Goal: Task Accomplishment & Management: Manage account settings

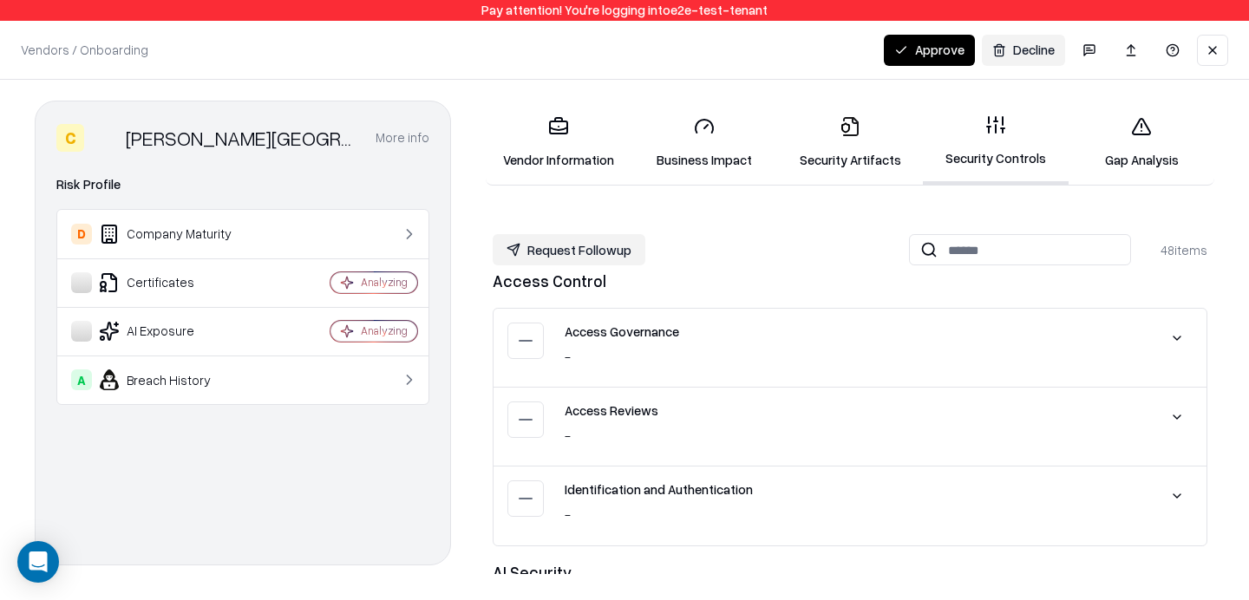
click at [606, 245] on button "Request Followup" at bounding box center [569, 249] width 153 height 31
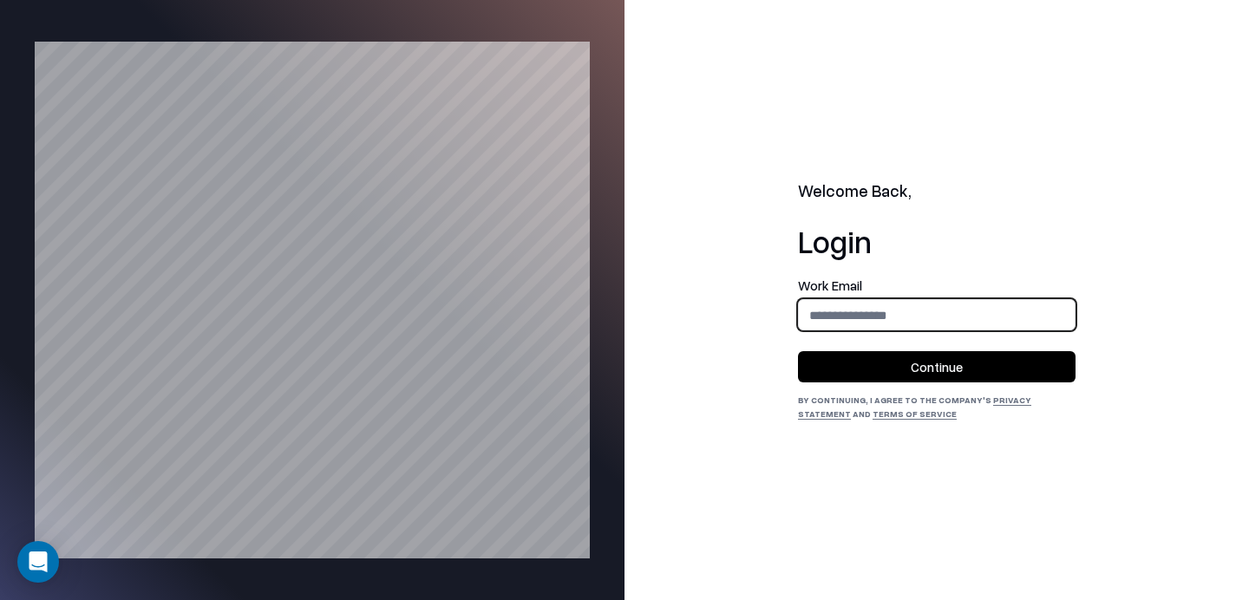
click at [892, 328] on input "email" at bounding box center [937, 315] width 276 height 32
type input "**********"
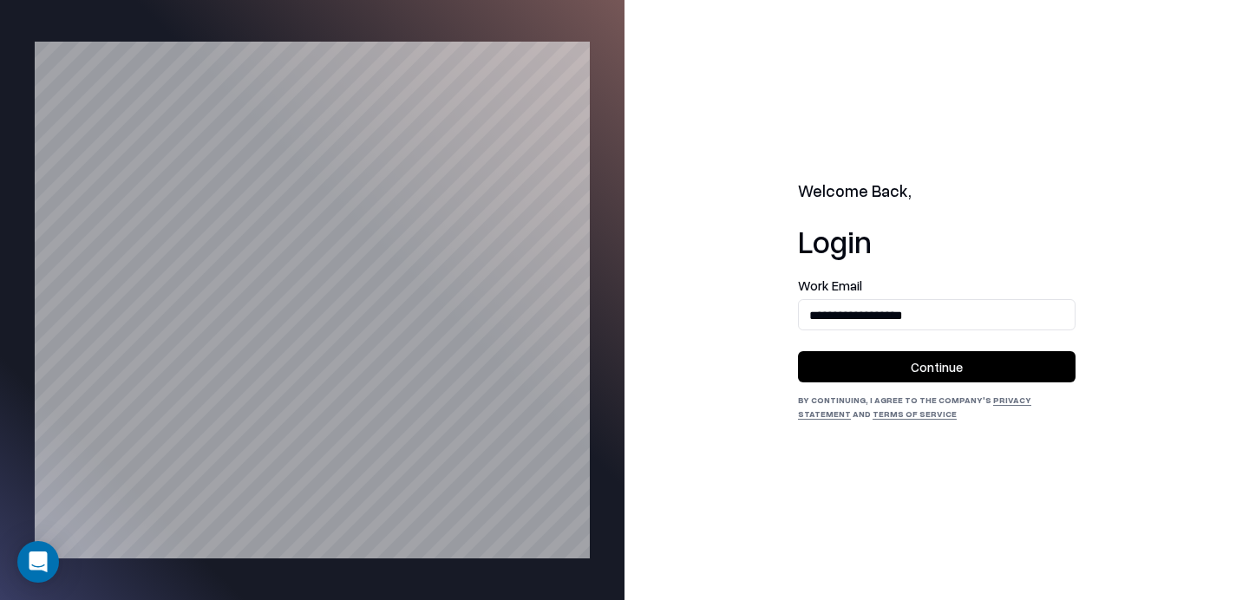
click at [920, 367] on button "Continue" at bounding box center [937, 366] width 278 height 31
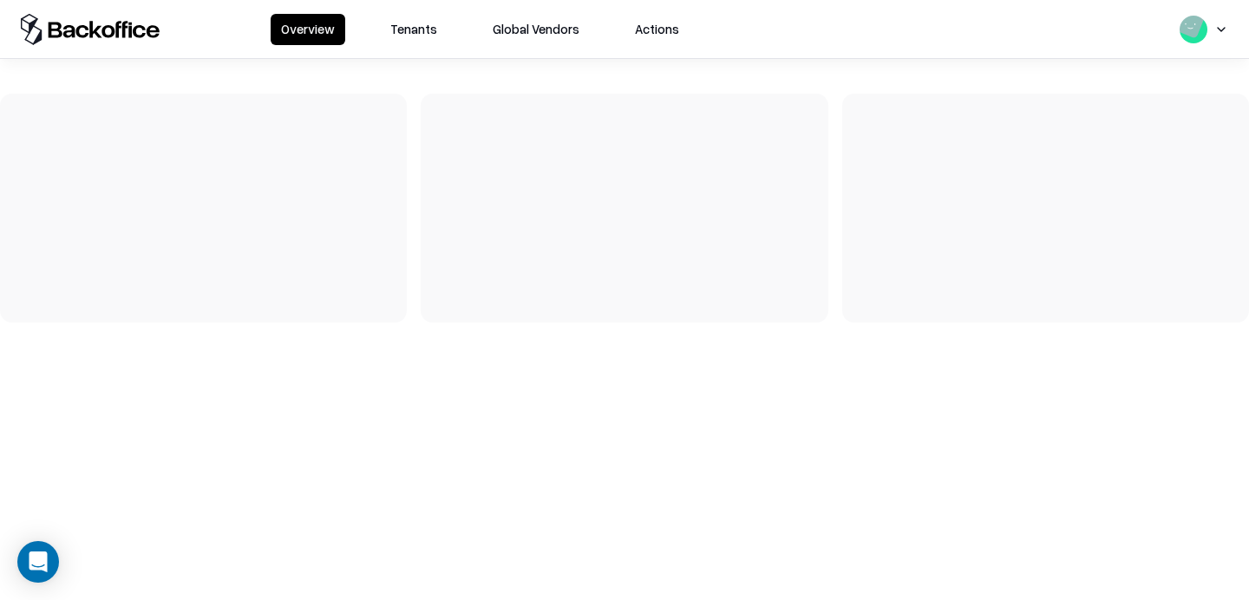
click at [412, 29] on button "Tenants" at bounding box center [414, 29] width 68 height 31
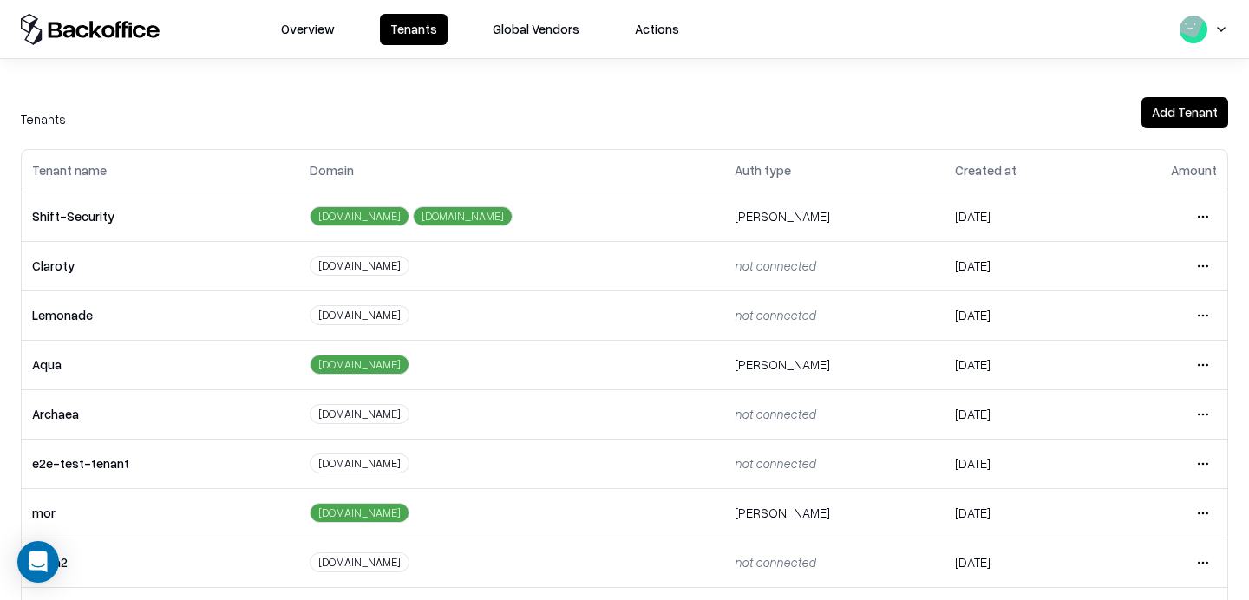
click at [1199, 457] on html "Overview Tenants Global Vendors Actions Tenants Add Tenant Tenant name Domain A…" at bounding box center [624, 300] width 1249 height 600
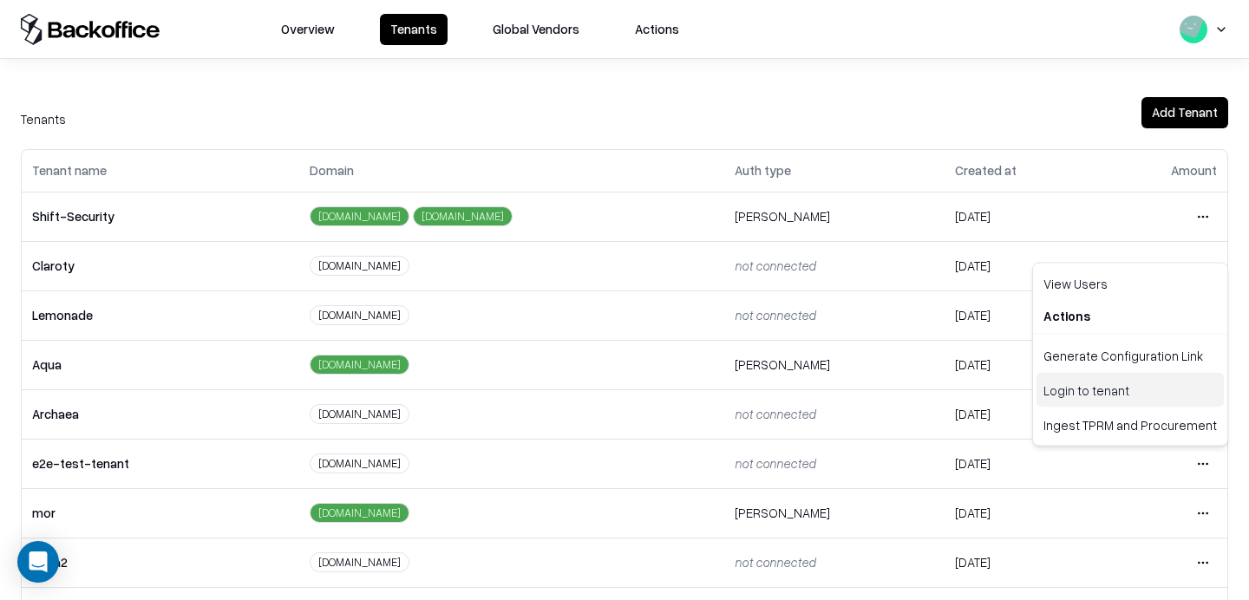
click at [1105, 393] on div "Login to tenant" at bounding box center [1130, 390] width 187 height 35
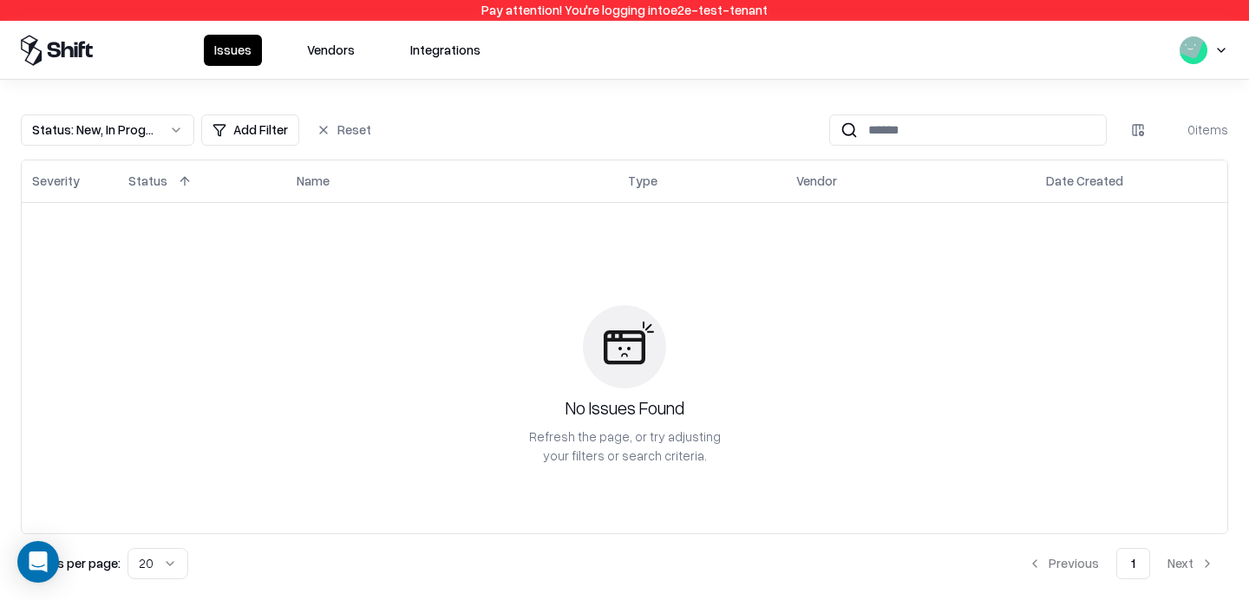
click at [352, 41] on button "Vendors" at bounding box center [331, 50] width 69 height 31
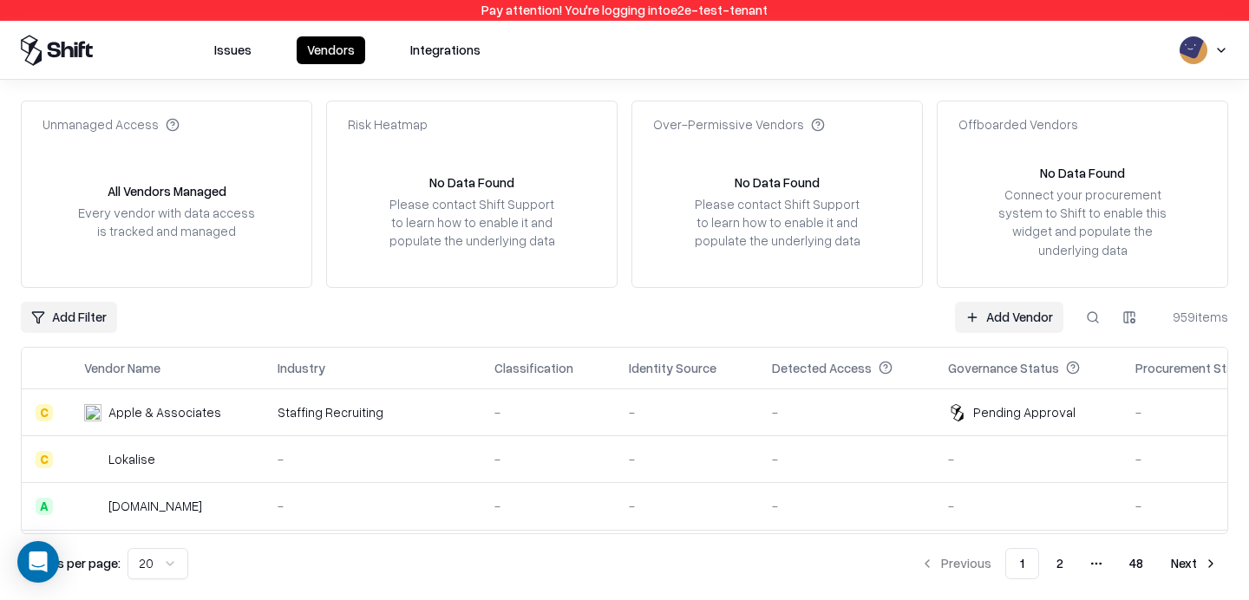
click at [224, 49] on button "Issues" at bounding box center [233, 50] width 58 height 28
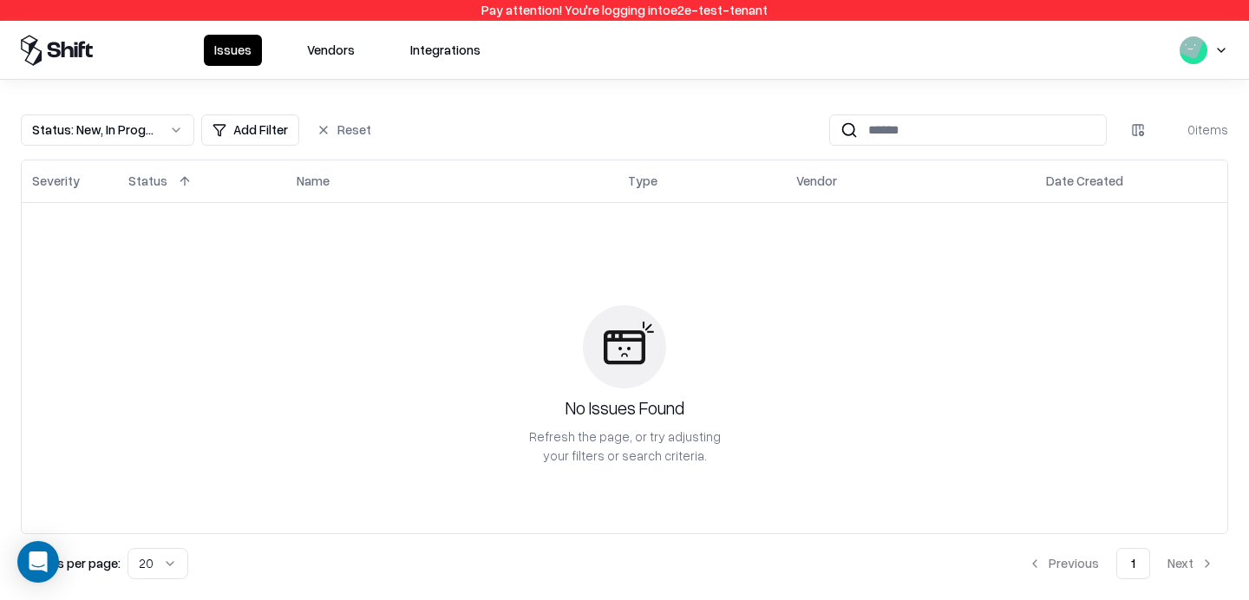
click at [336, 49] on button "Vendors" at bounding box center [331, 50] width 69 height 31
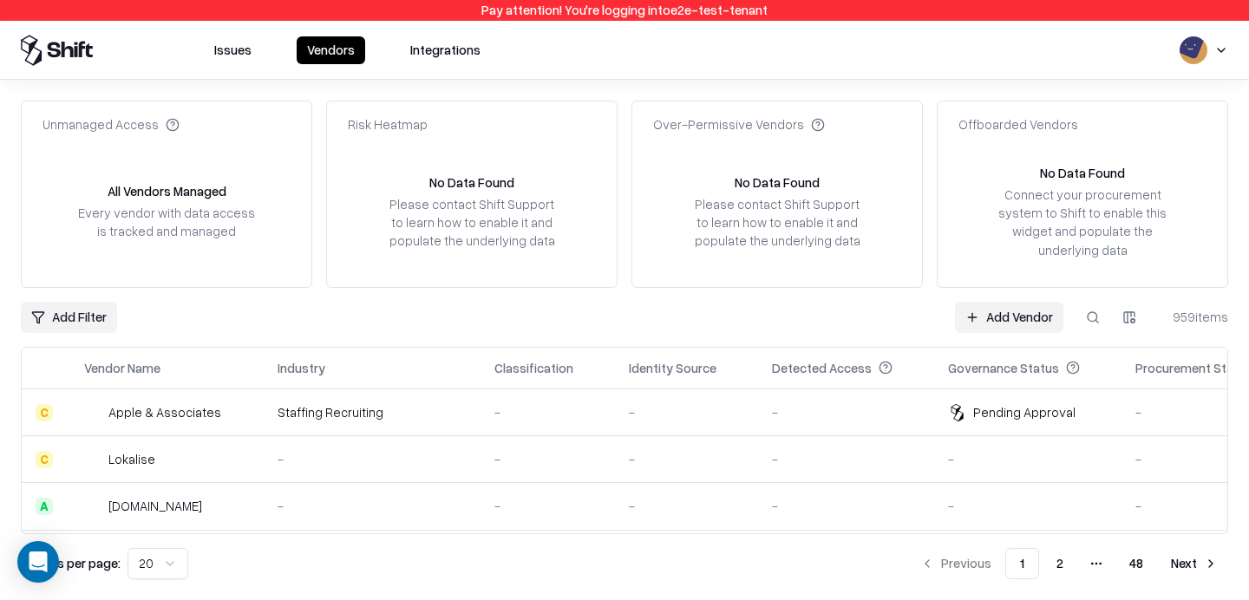
click at [1098, 327] on button at bounding box center [1092, 317] width 31 height 31
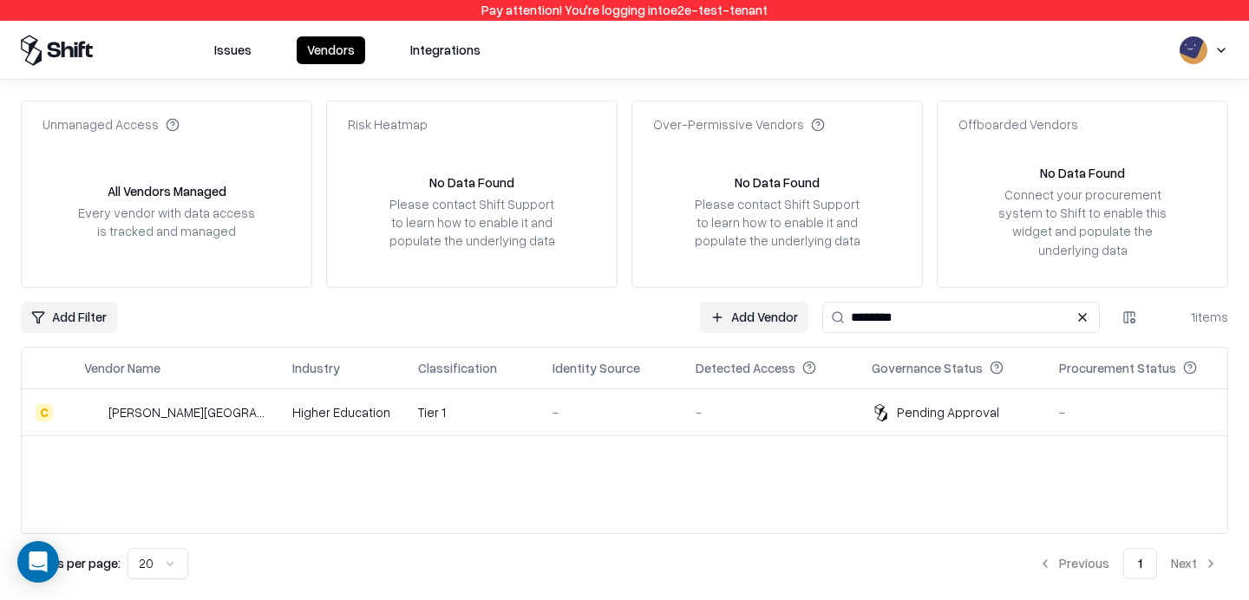
type input "********"
click at [632, 406] on div "-" at bounding box center [610, 412] width 115 height 18
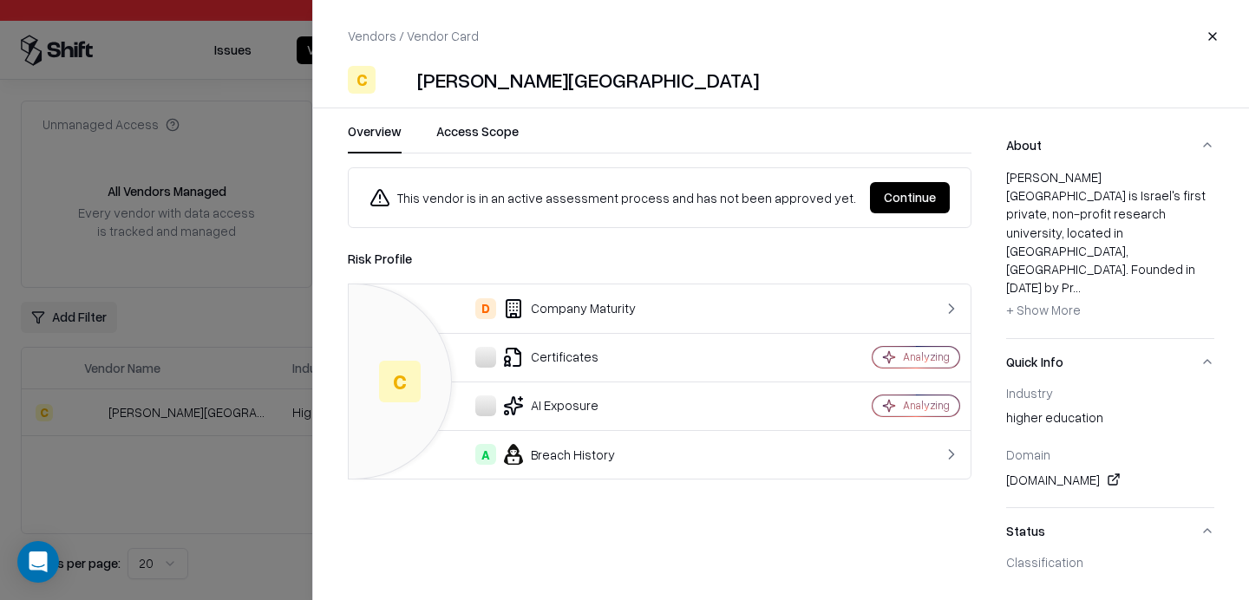
click at [901, 202] on button "Continue" at bounding box center [910, 197] width 80 height 31
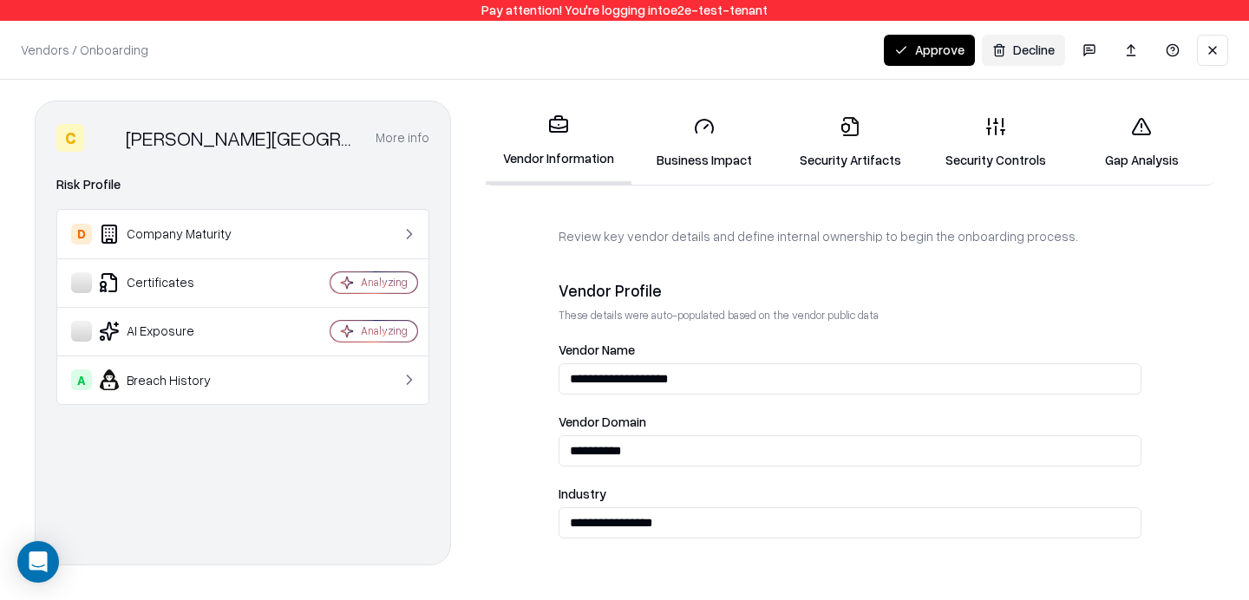
click at [907, 49] on button "Approve" at bounding box center [929, 50] width 91 height 31
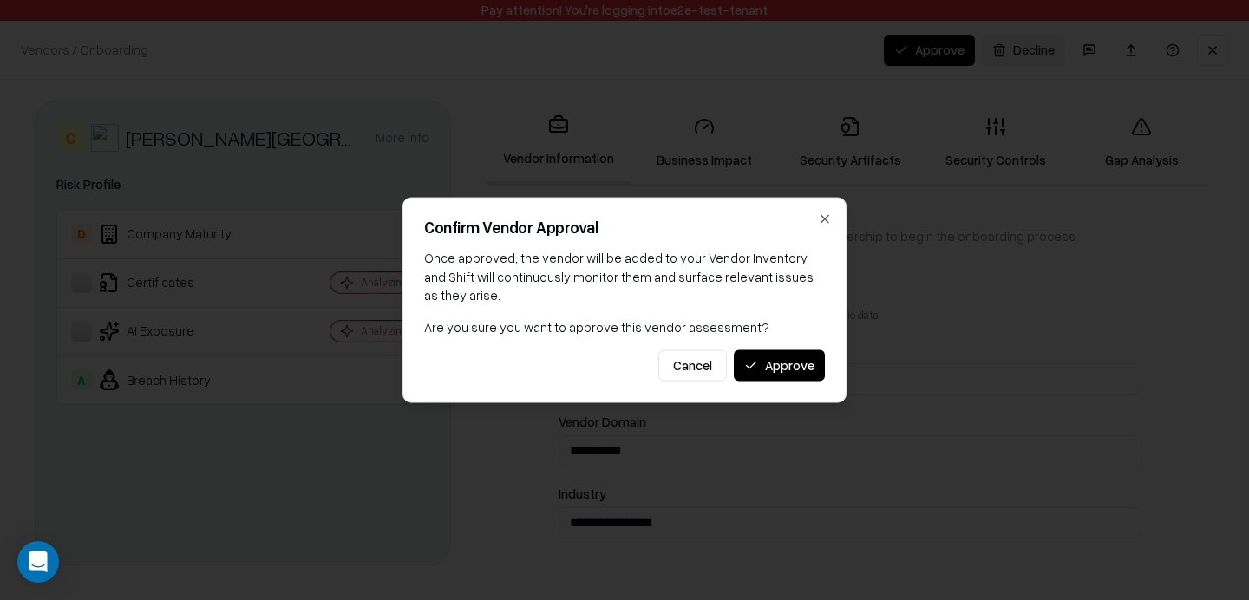
click at [797, 358] on button "Approve" at bounding box center [779, 365] width 91 height 31
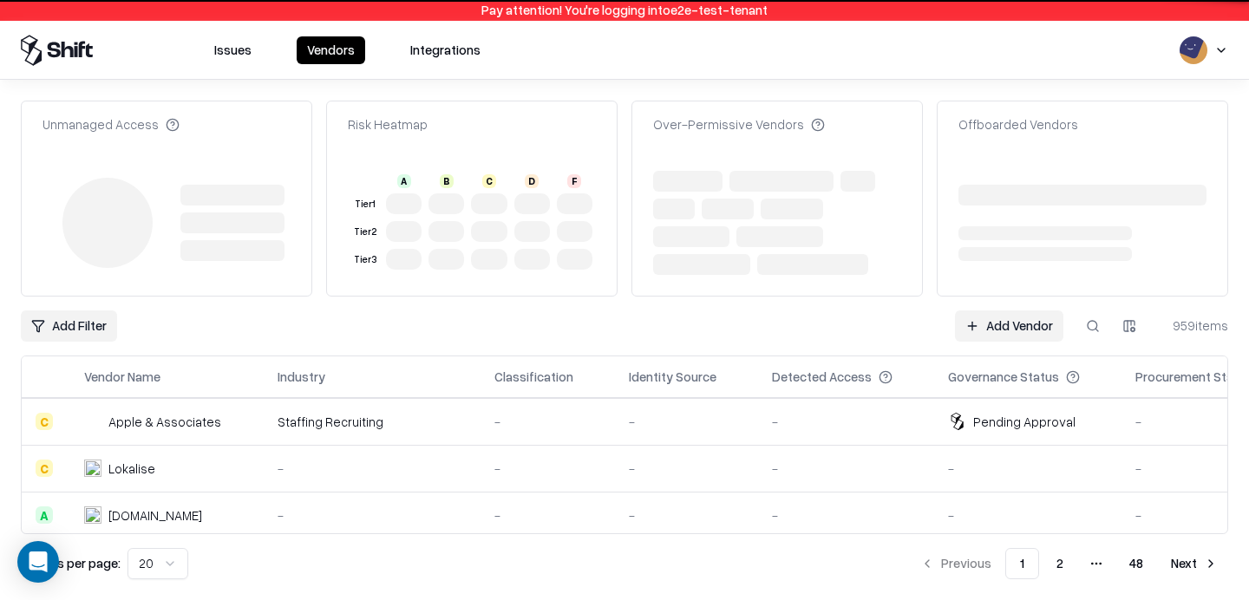
click at [786, 364] on th "Detected Access" at bounding box center [846, 378] width 176 height 42
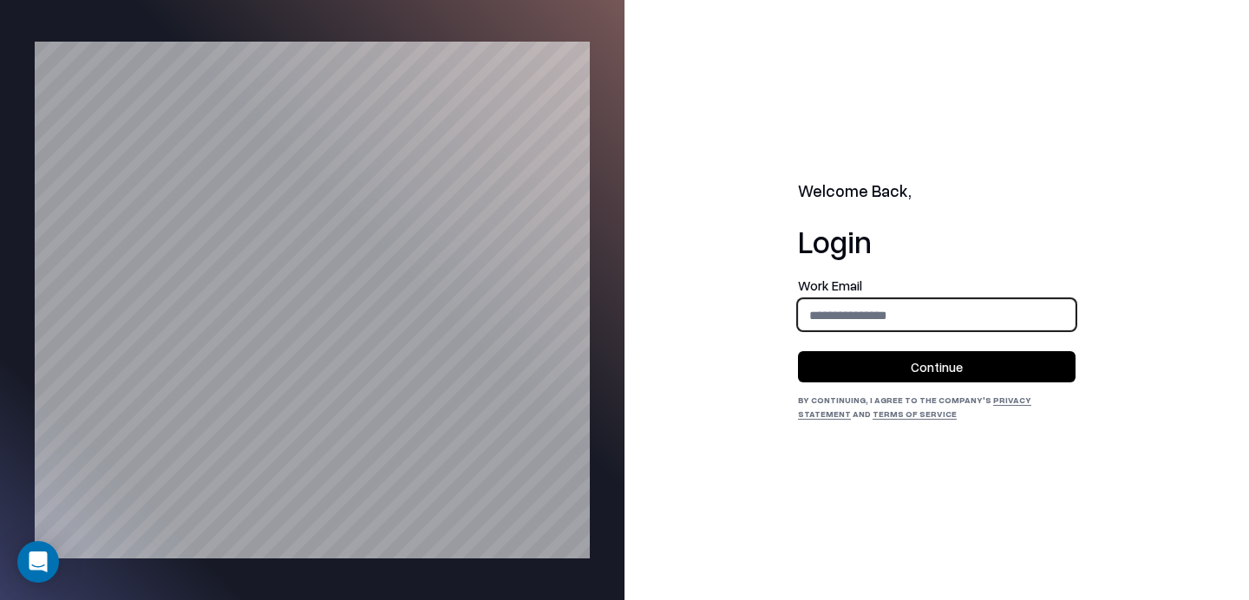
click at [891, 324] on input "email" at bounding box center [937, 315] width 276 height 32
type input "**********"
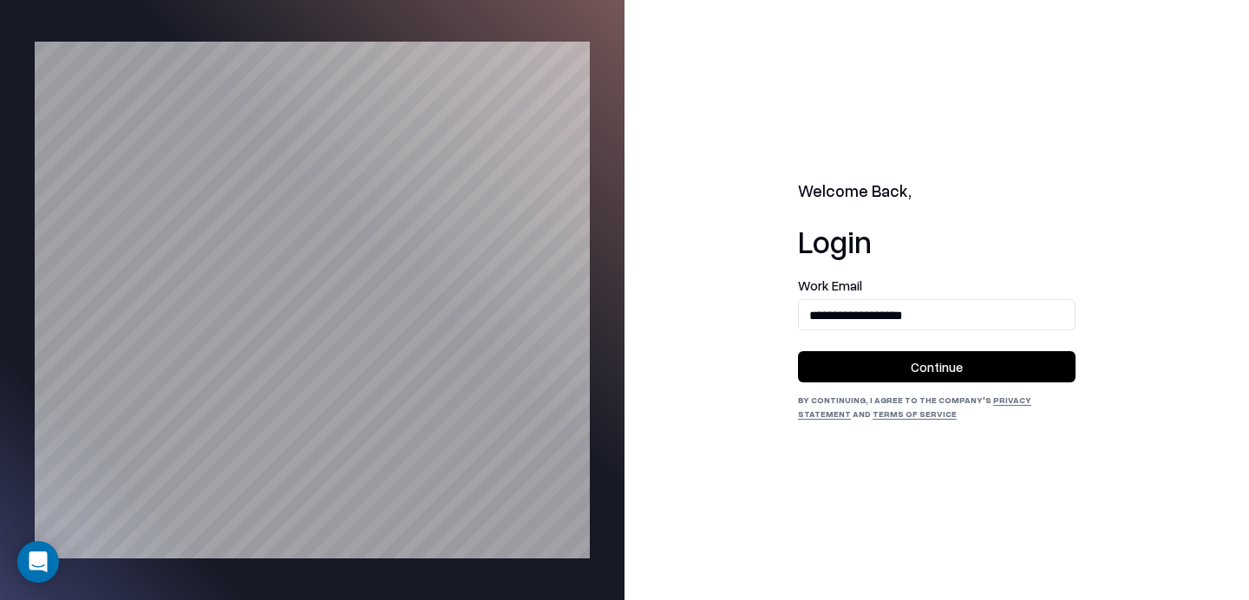
click at [926, 371] on button "Continue" at bounding box center [937, 366] width 278 height 31
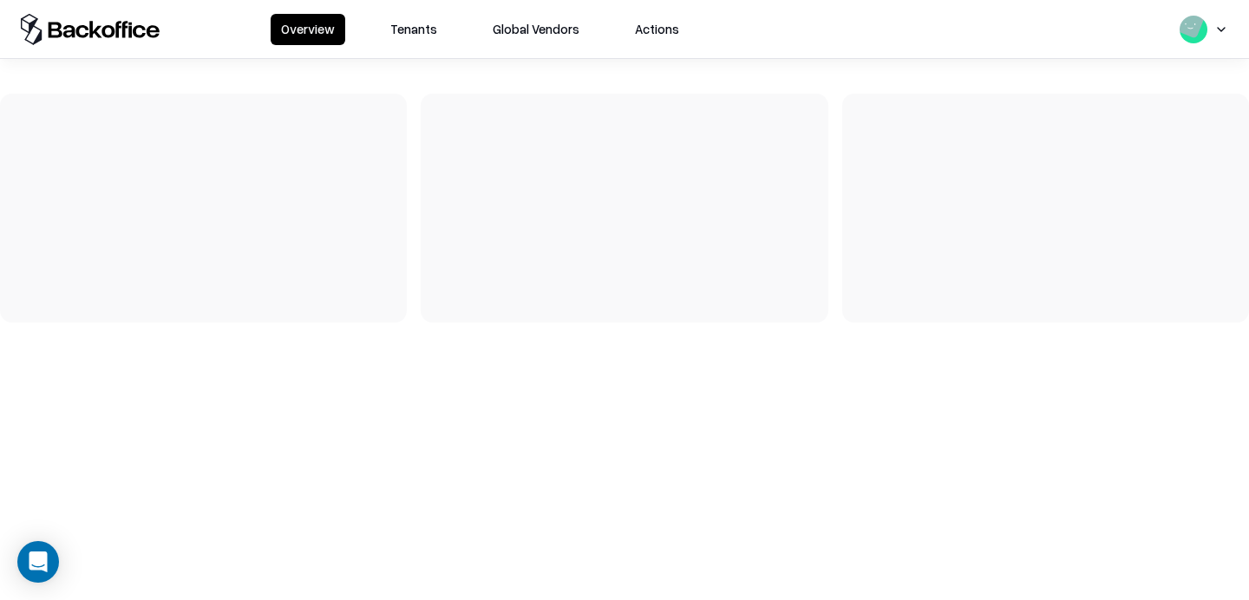
click at [435, 30] on button "Tenants" at bounding box center [414, 29] width 68 height 31
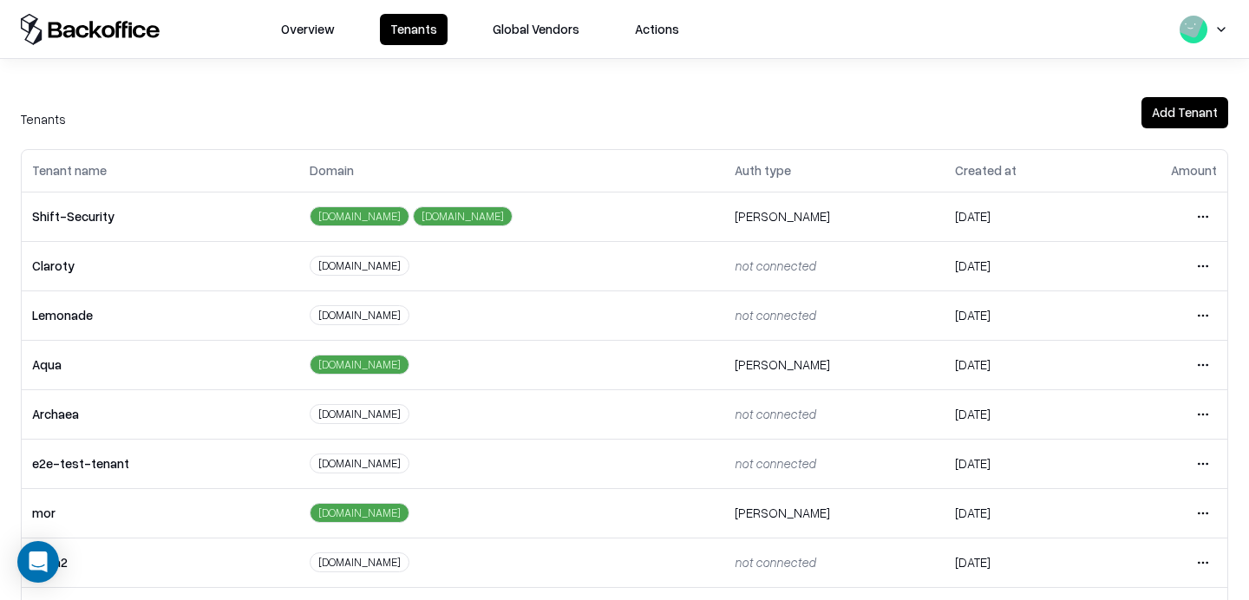
click at [1197, 468] on html "Overview Tenants Global Vendors Actions Tenants Add Tenant Tenant name Domain A…" at bounding box center [624, 300] width 1249 height 600
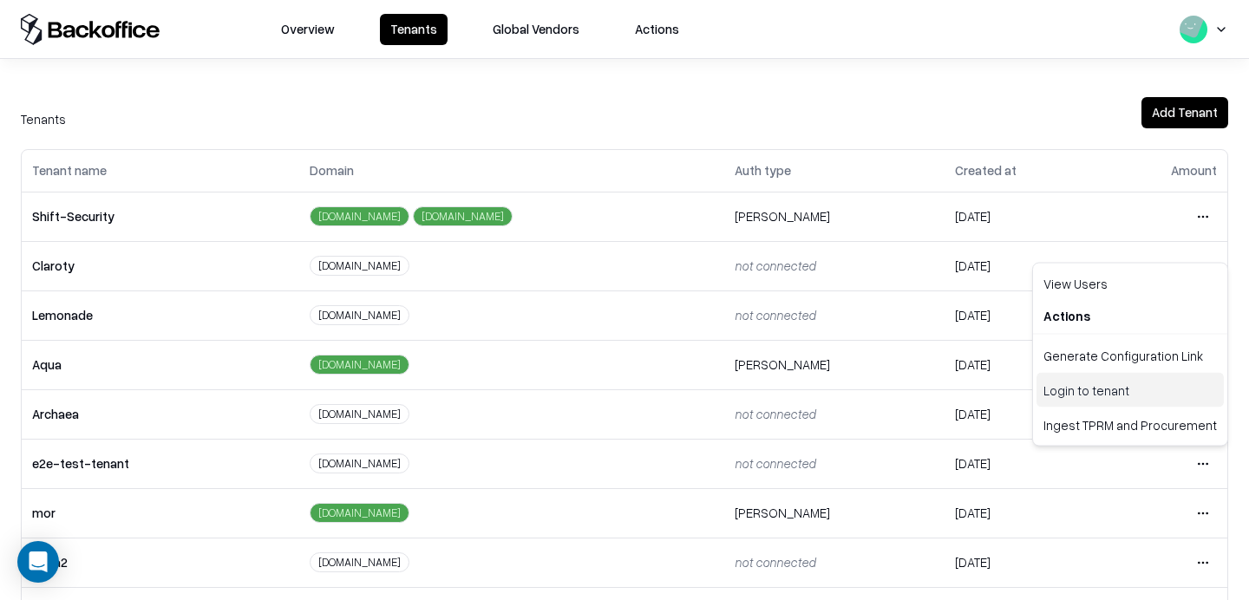
click at [1096, 389] on div "Login to tenant" at bounding box center [1130, 390] width 187 height 35
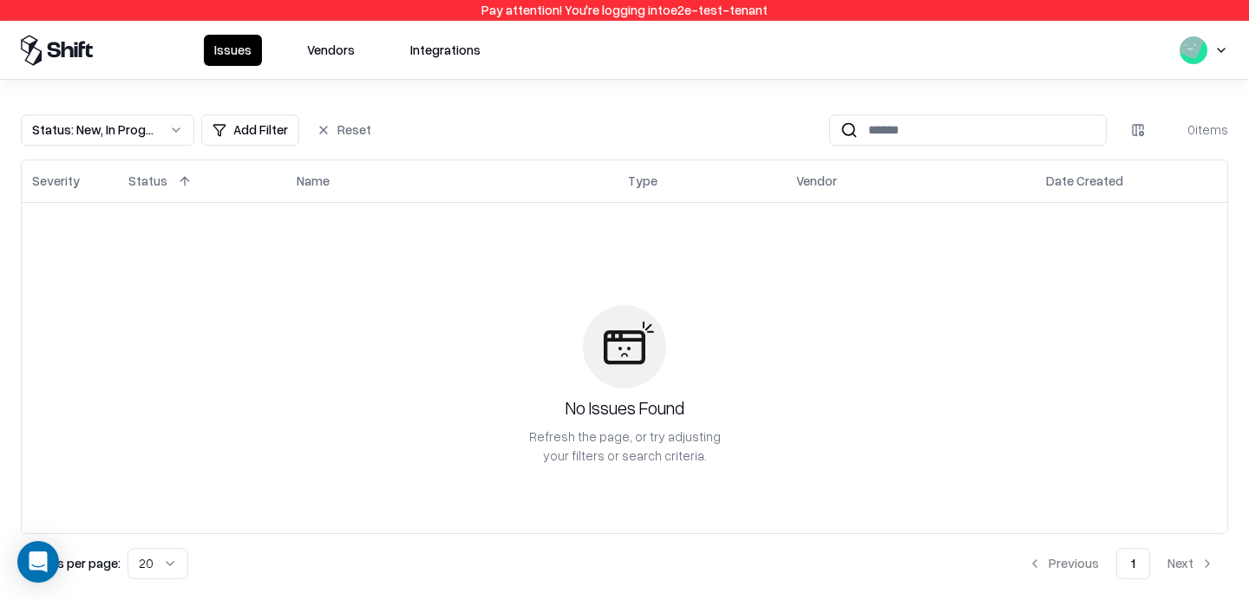
click at [334, 50] on button "Vendors" at bounding box center [331, 50] width 69 height 31
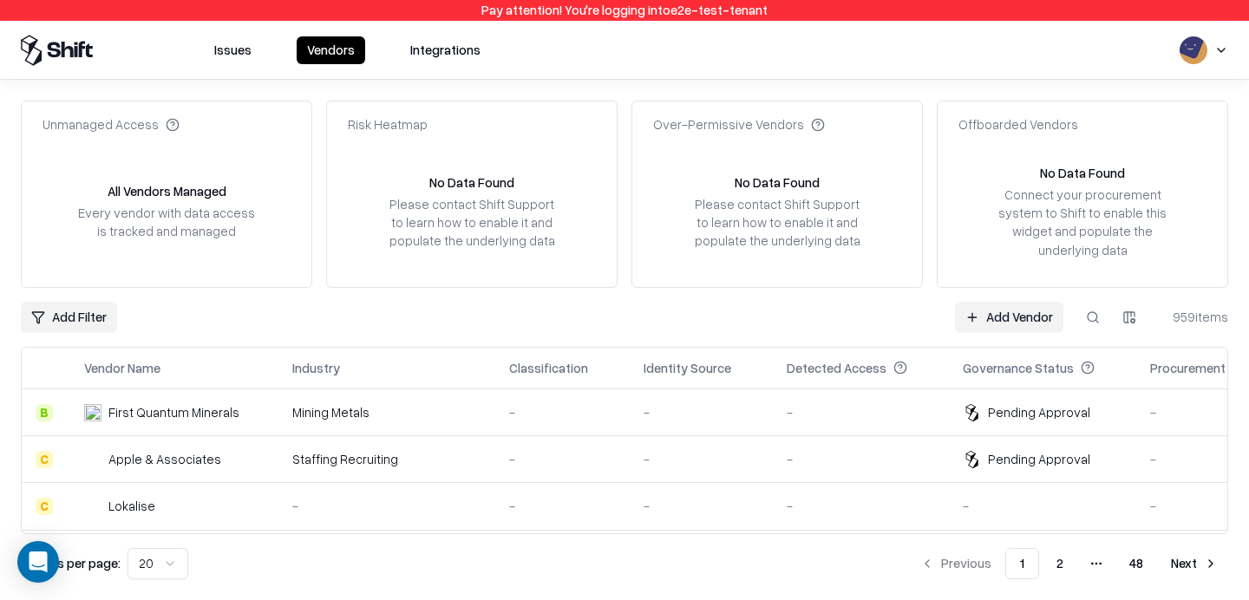
click at [1086, 320] on button at bounding box center [1092, 317] width 31 height 31
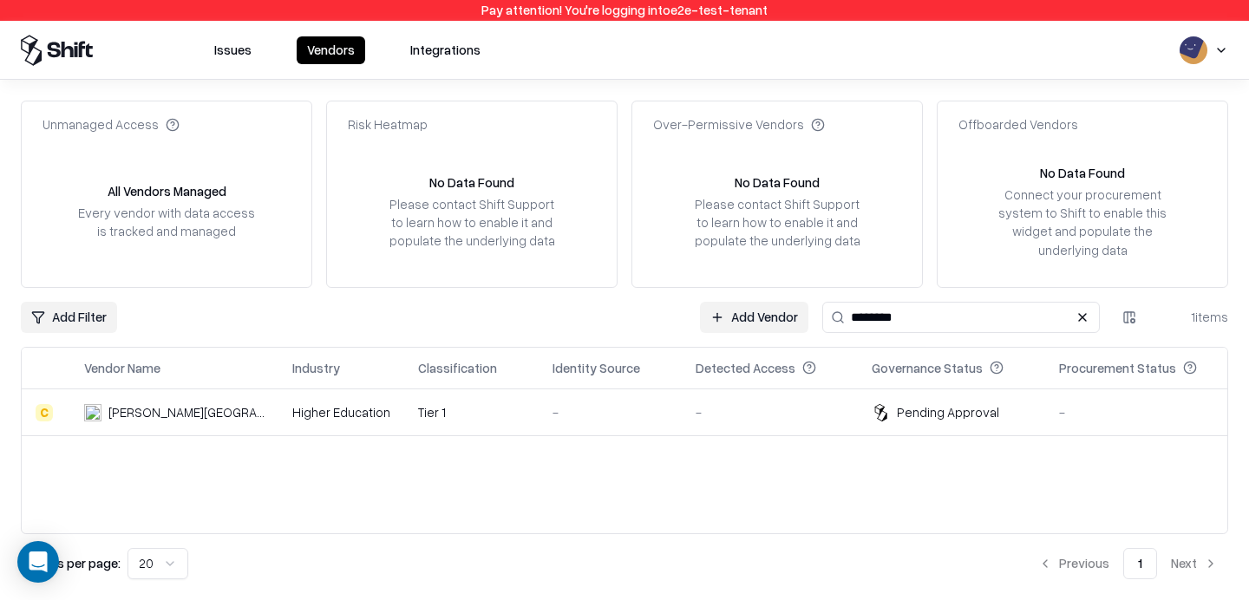
type input "********"
click at [482, 396] on td "Tier 1" at bounding box center [471, 412] width 134 height 47
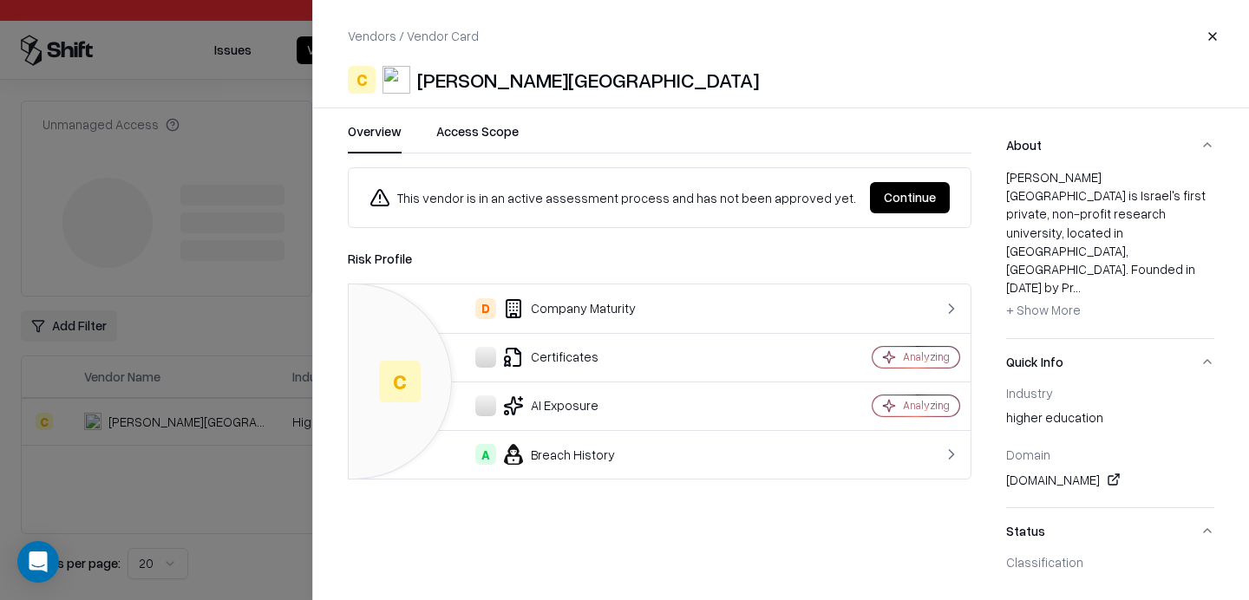
click at [903, 200] on button "Continue" at bounding box center [910, 197] width 80 height 31
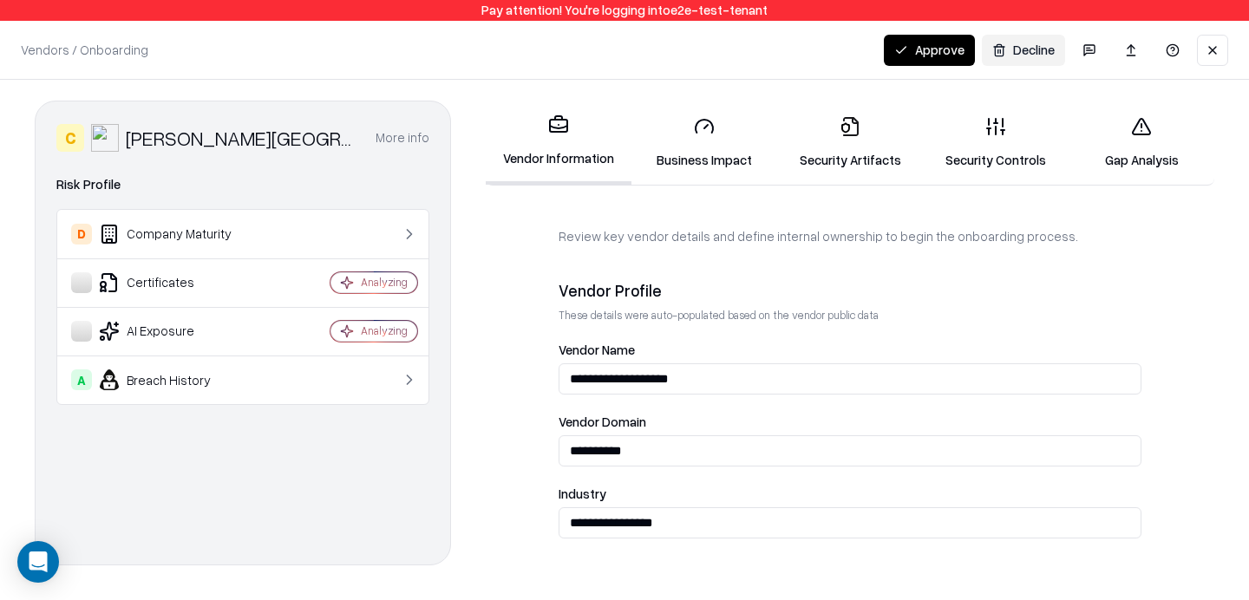
click at [939, 42] on button "Approve" at bounding box center [929, 50] width 91 height 31
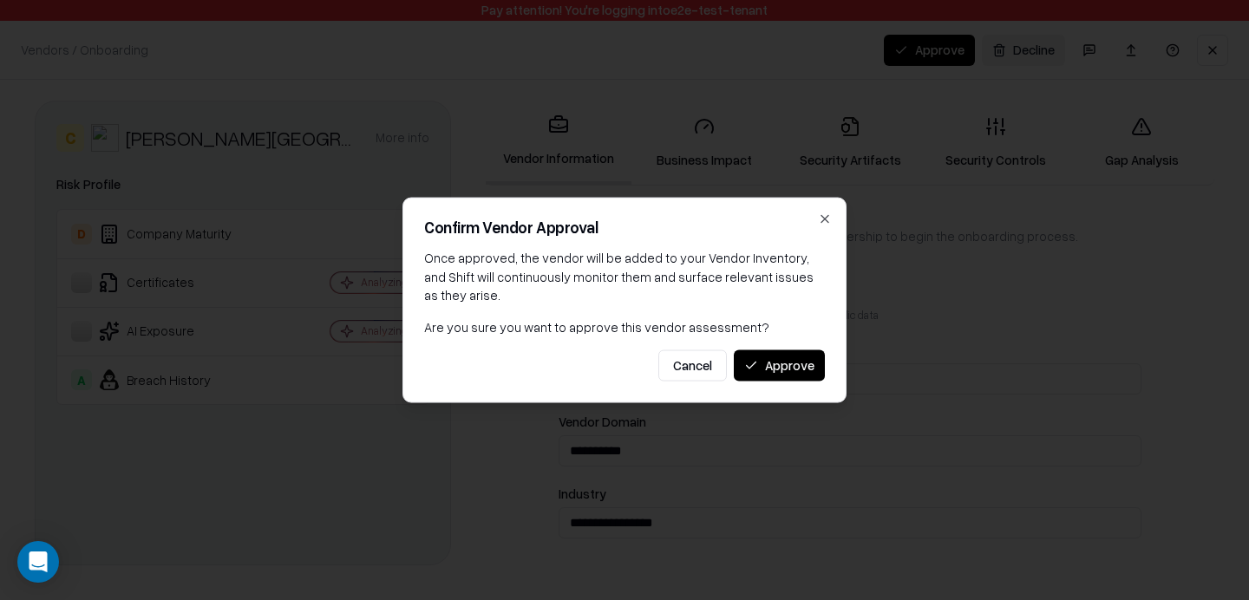
click at [933, 51] on div at bounding box center [624, 300] width 1249 height 600
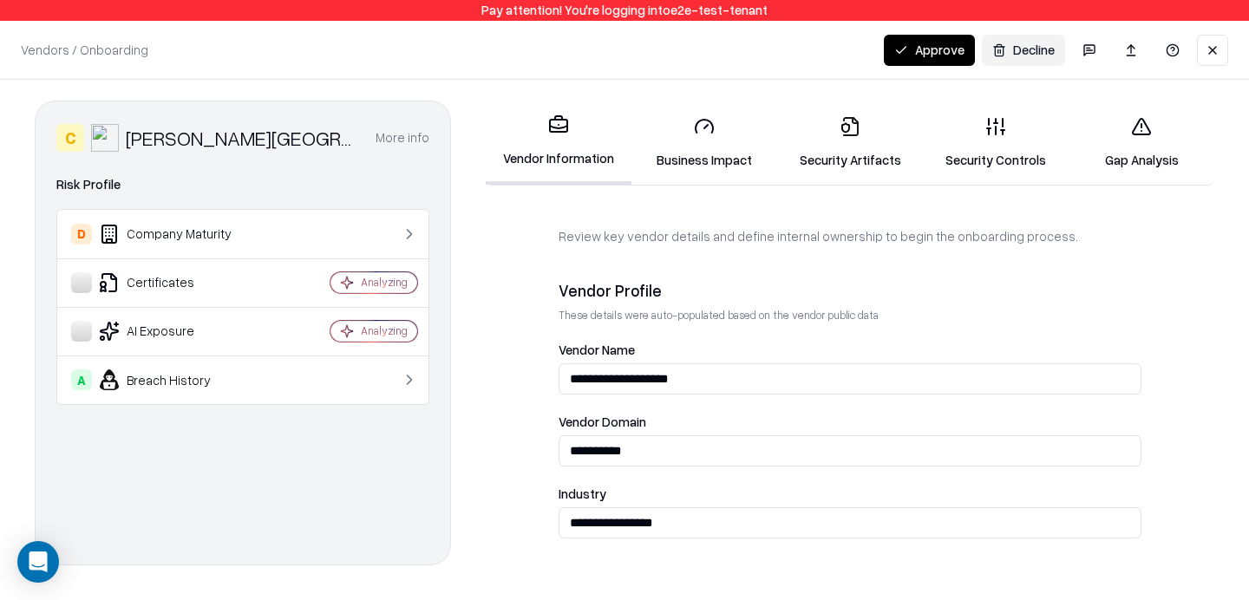
click at [930, 55] on button "Approve" at bounding box center [929, 50] width 91 height 31
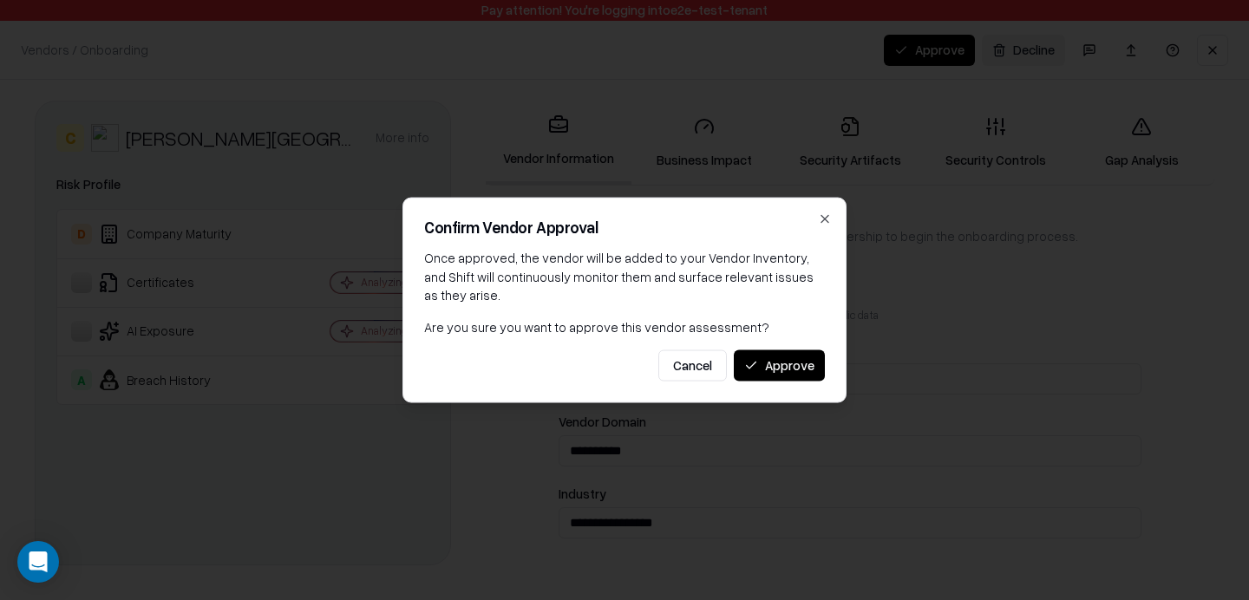
click at [926, 60] on div at bounding box center [624, 300] width 1249 height 600
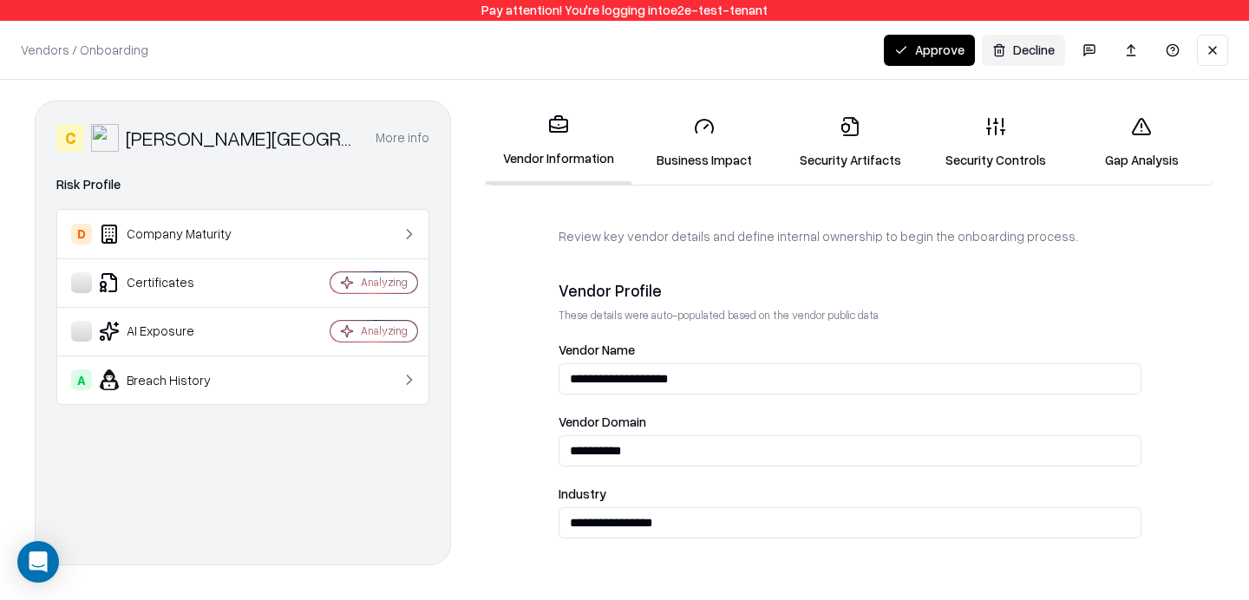
click at [926, 60] on button "Approve" at bounding box center [929, 50] width 91 height 31
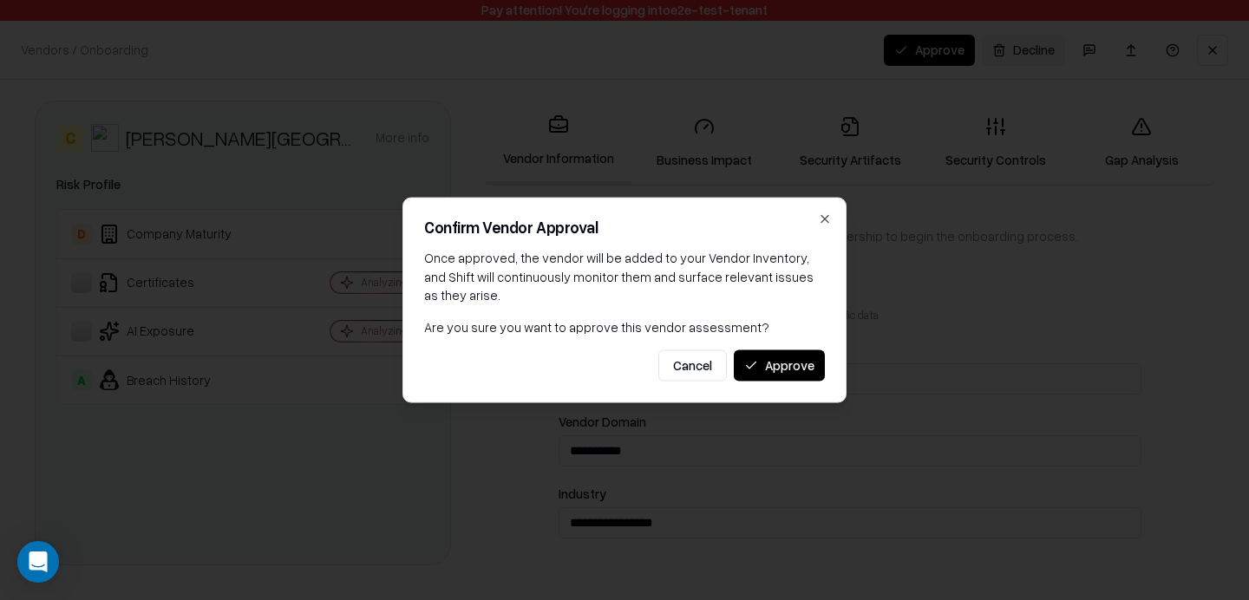
click at [786, 358] on button "Approve" at bounding box center [779, 365] width 91 height 31
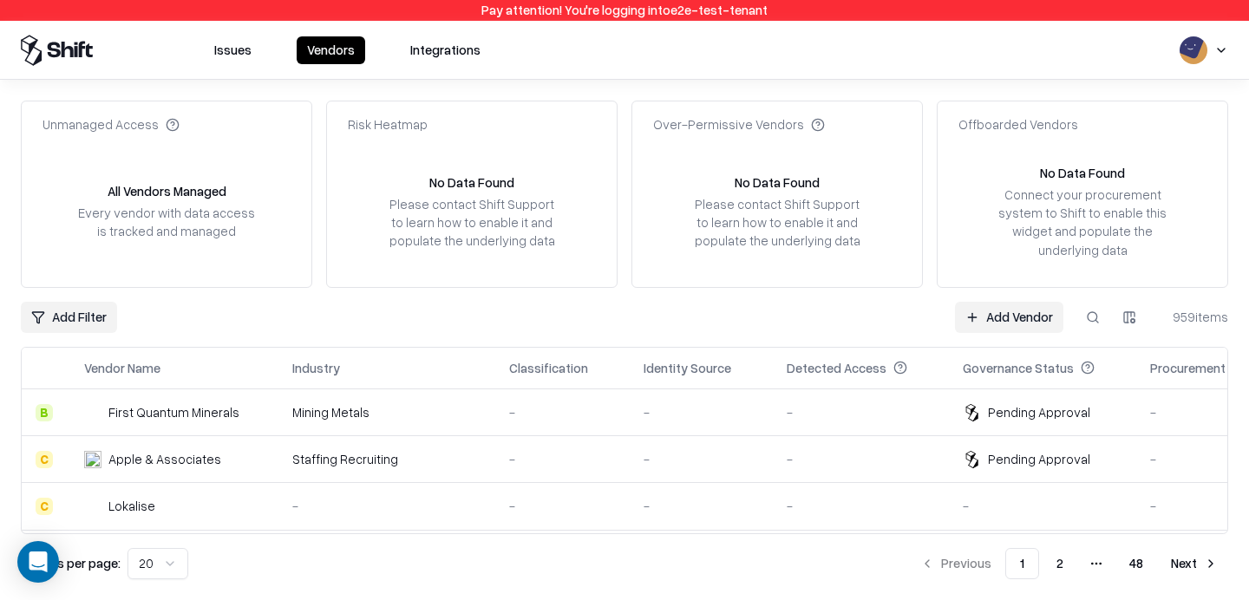
click at [1087, 314] on button at bounding box center [1092, 317] width 31 height 31
type input "********"
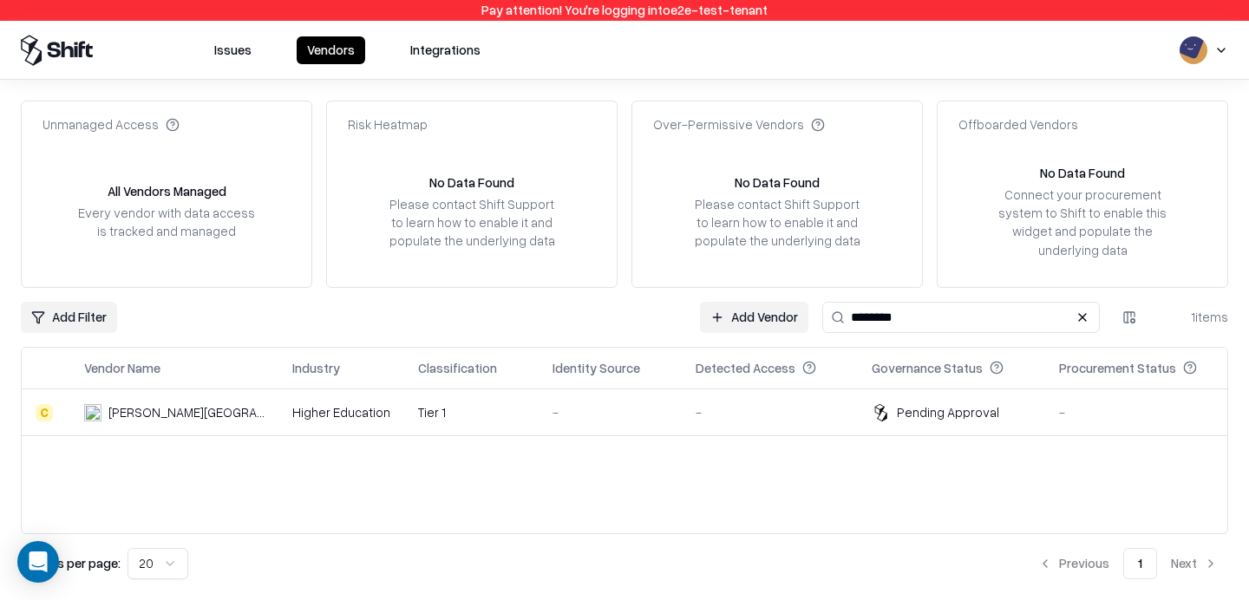
click at [457, 410] on div "Tier 1" at bounding box center [471, 412] width 107 height 18
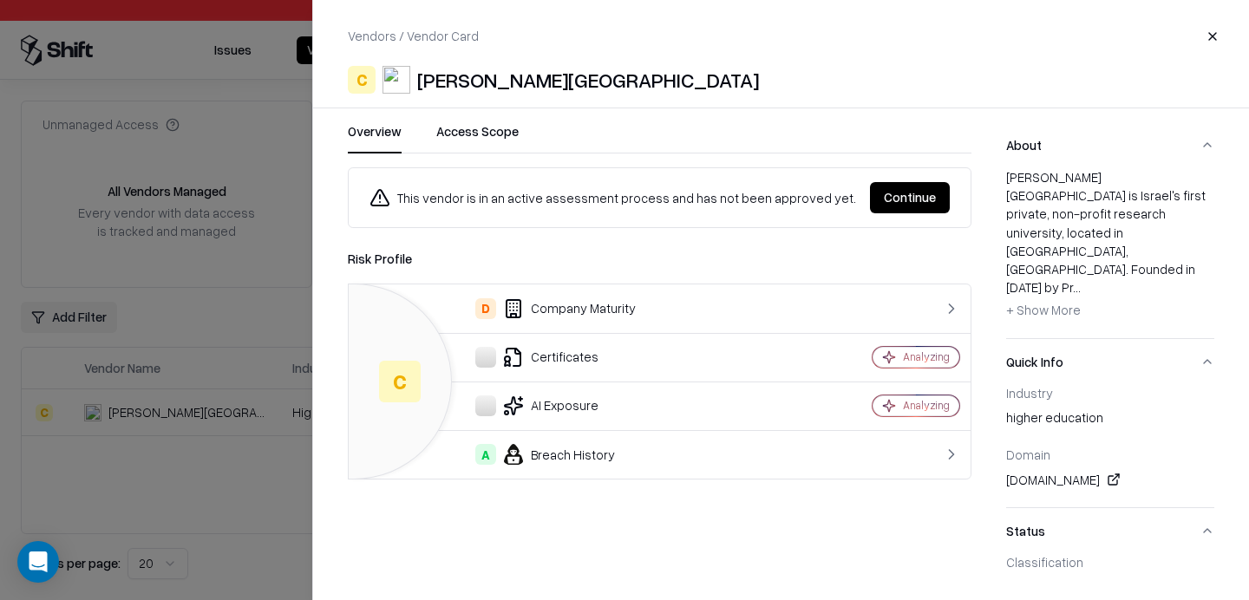
click at [883, 182] on button "Continue" at bounding box center [910, 197] width 80 height 31
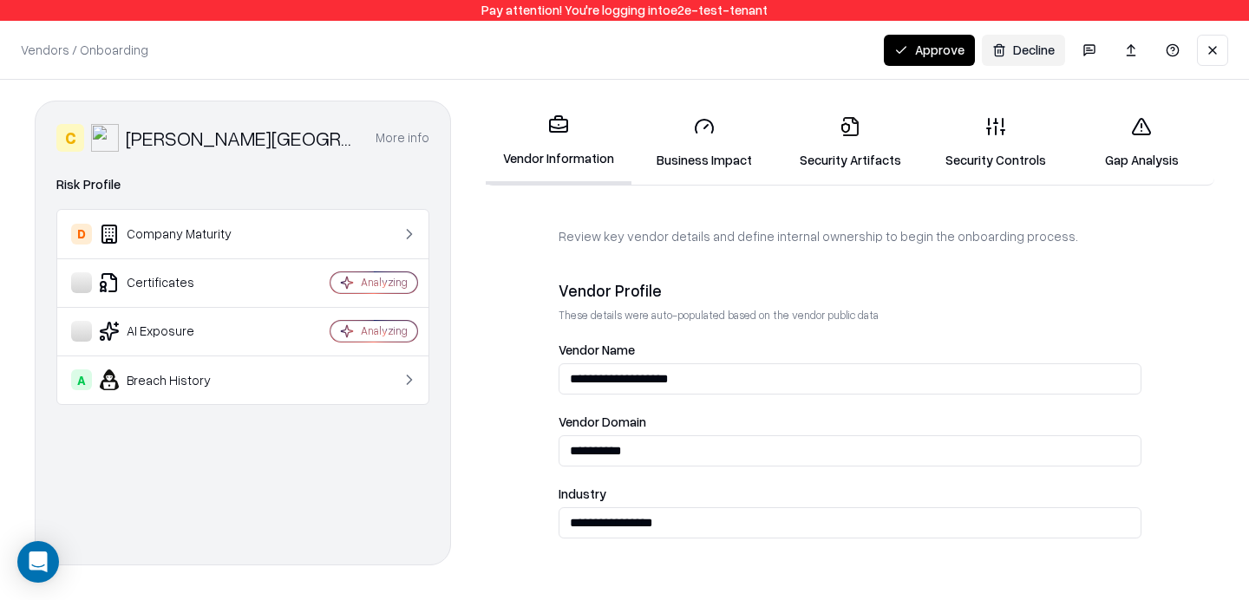
click at [938, 62] on button "Approve" at bounding box center [929, 50] width 91 height 31
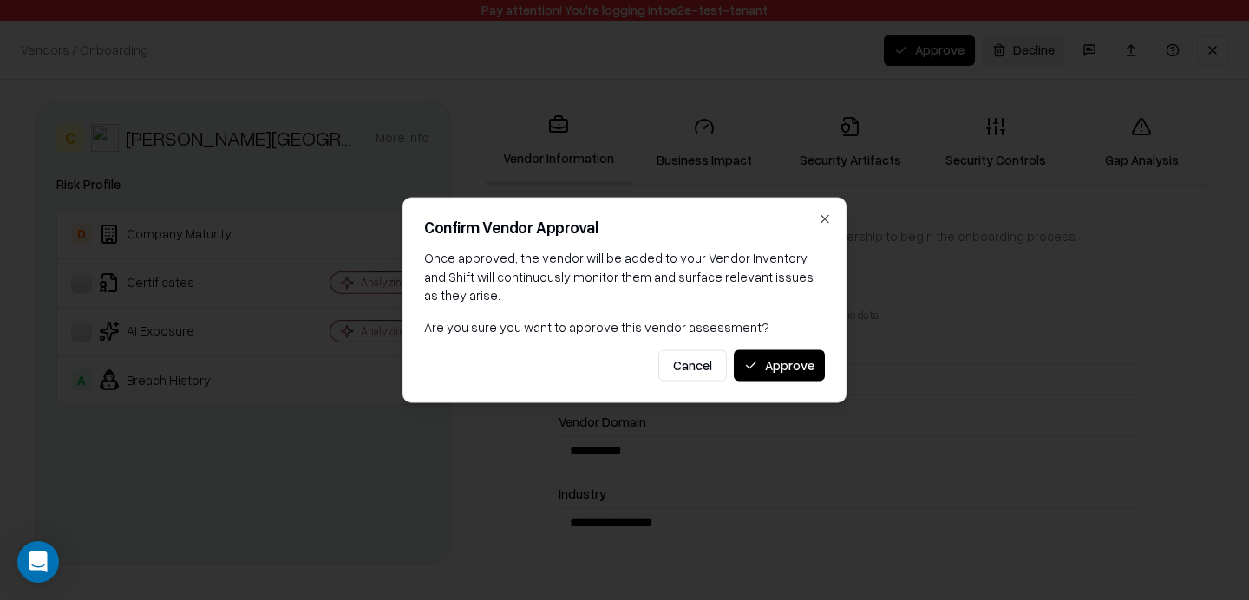
click at [790, 362] on button "Approve" at bounding box center [779, 365] width 91 height 31
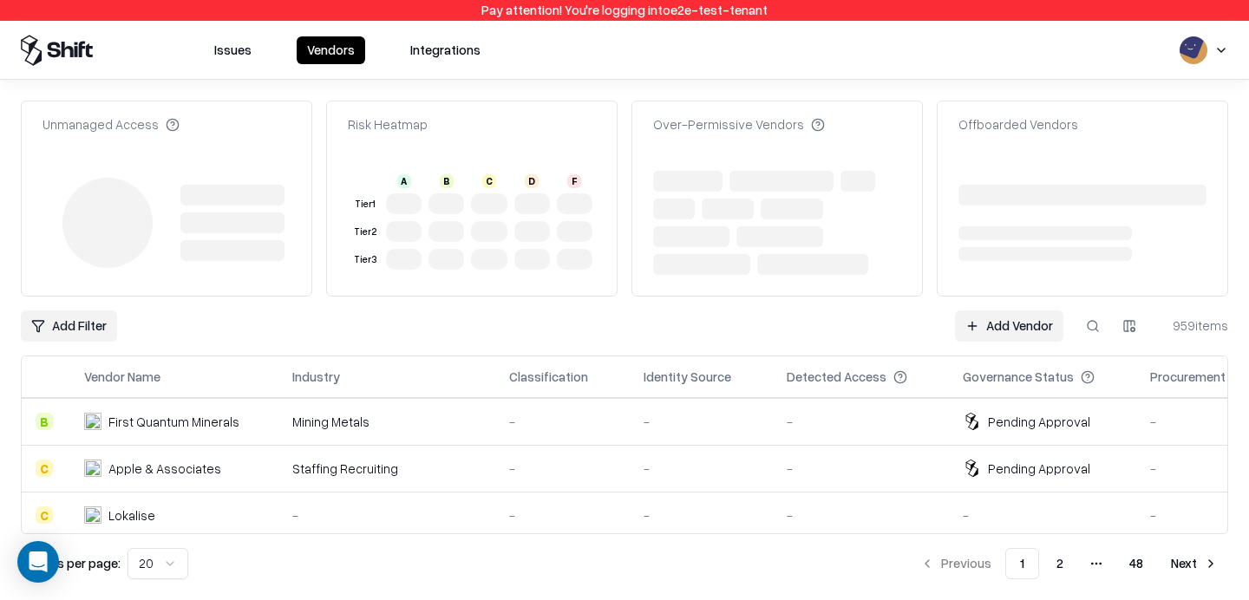
click at [977, 320] on link "Add Vendor" at bounding box center [1009, 326] width 108 height 31
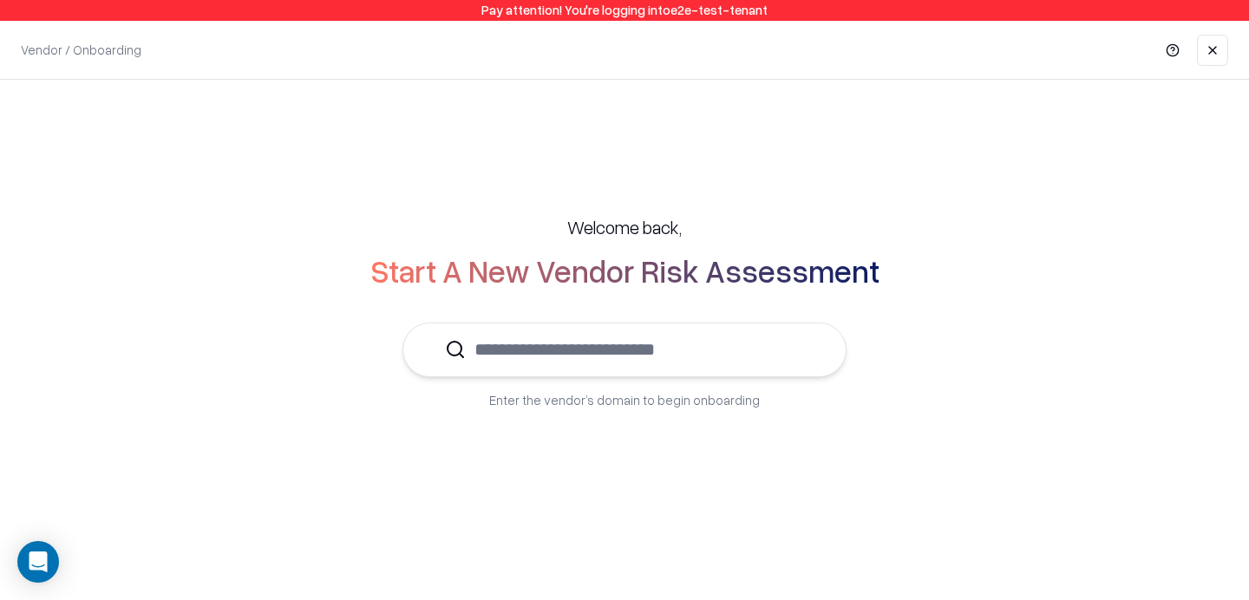
click at [1206, 46] on link at bounding box center [1212, 50] width 31 height 31
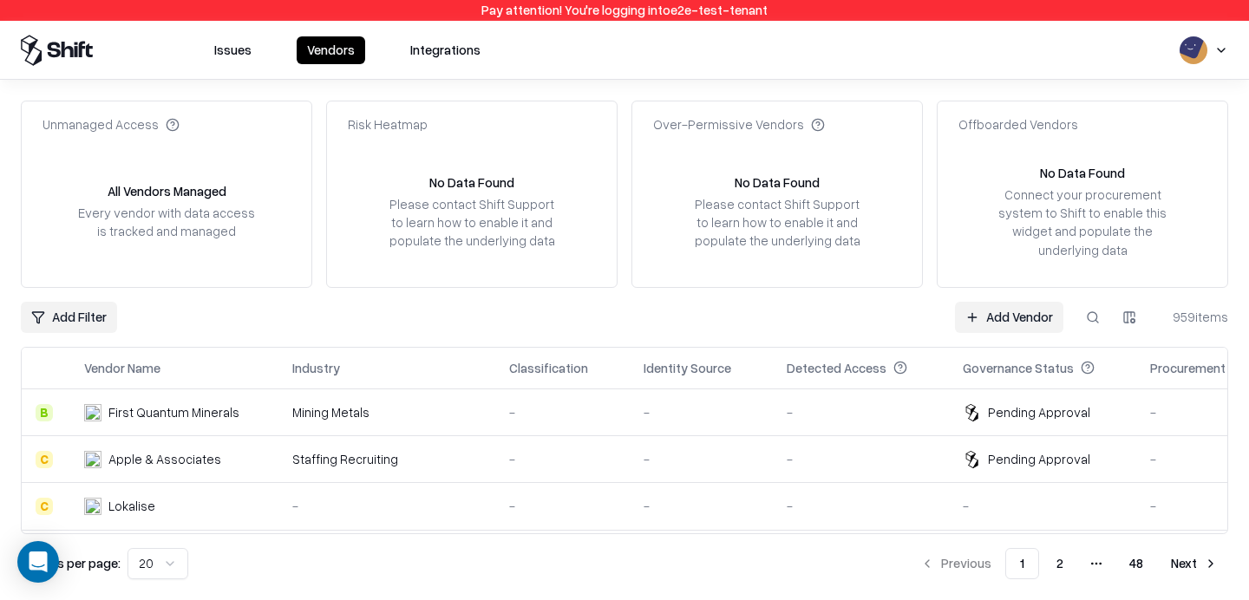
click at [968, 321] on link "Add Vendor" at bounding box center [1009, 317] width 108 height 31
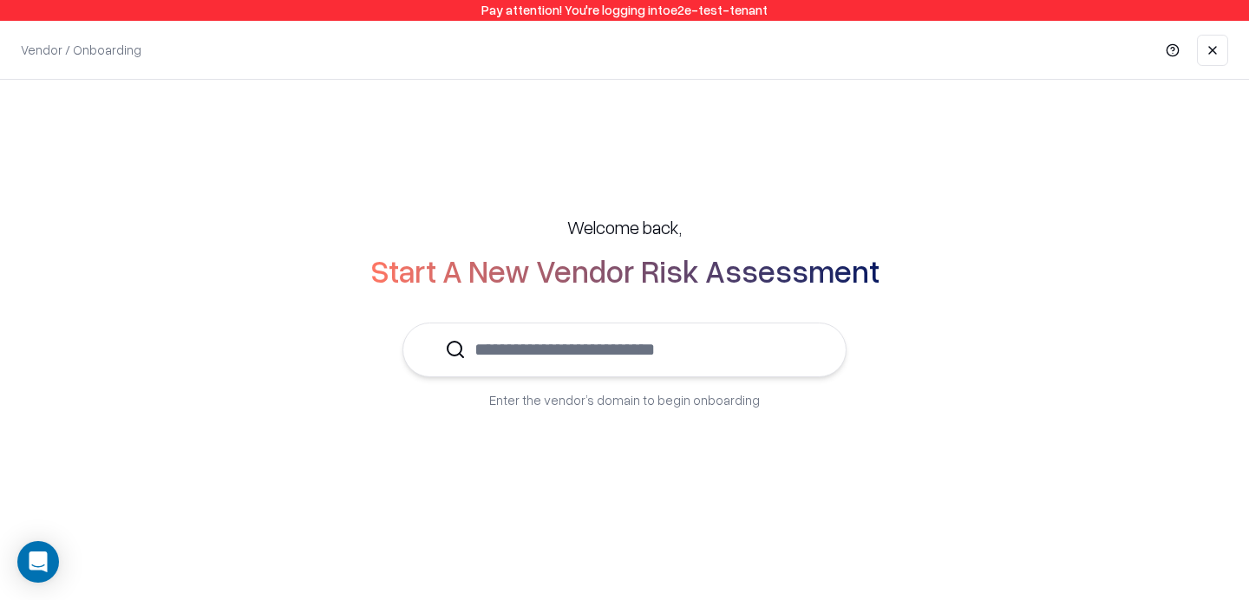
click at [1213, 56] on link at bounding box center [1212, 50] width 31 height 31
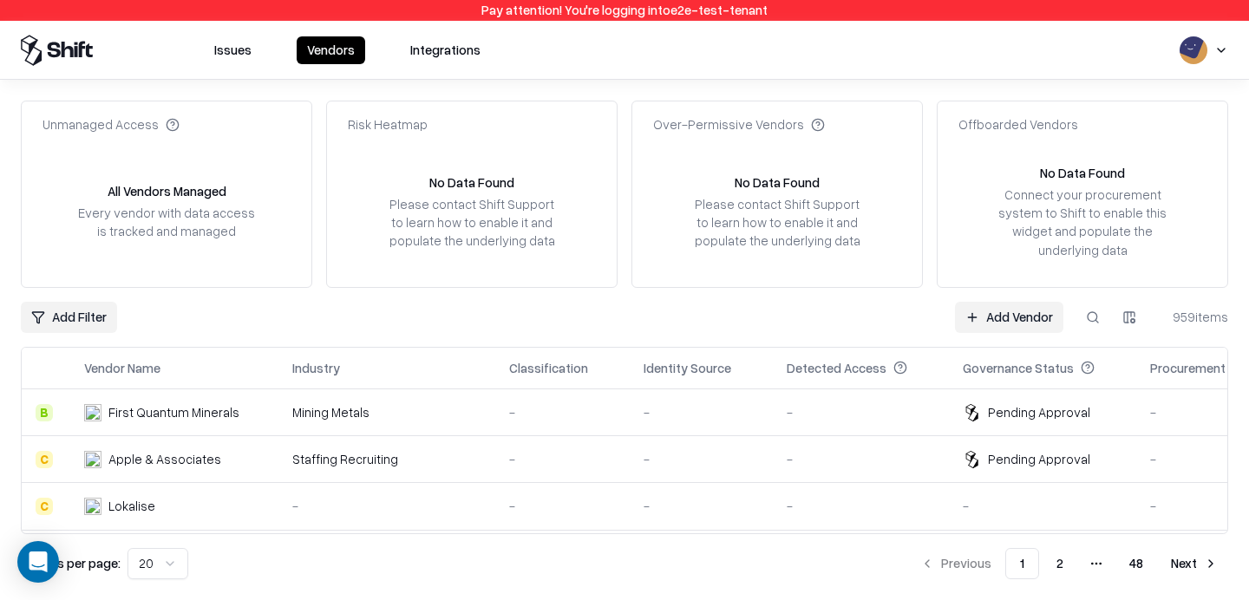
click at [1092, 321] on button at bounding box center [1092, 317] width 31 height 31
type input "********"
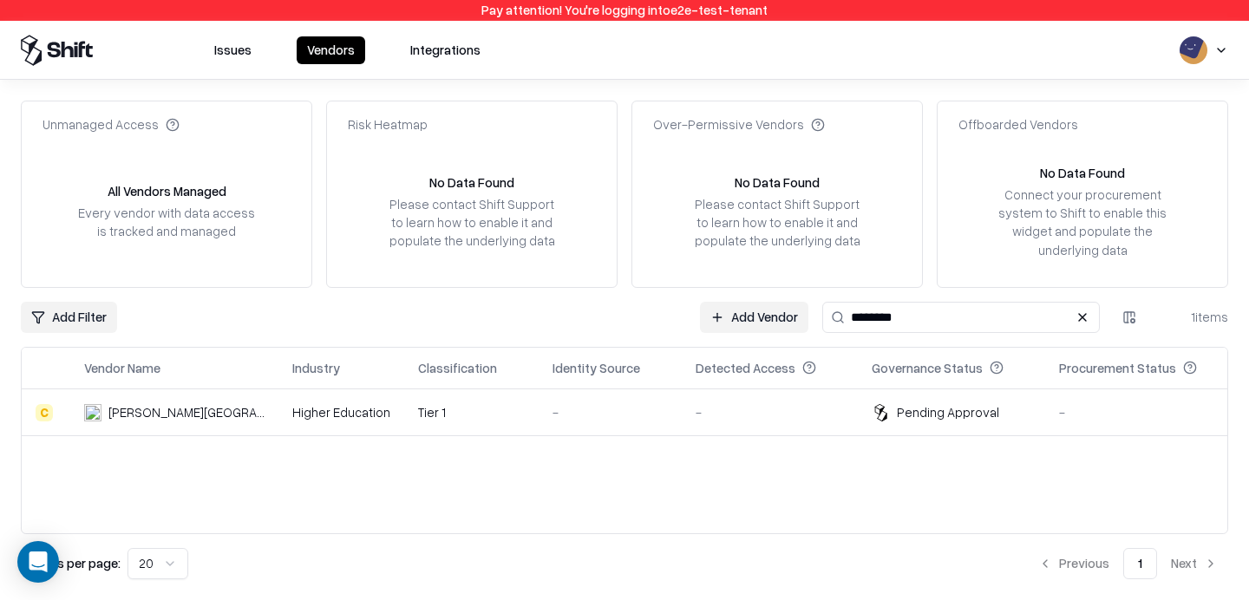
click at [455, 411] on div "Tier 1" at bounding box center [471, 412] width 107 height 18
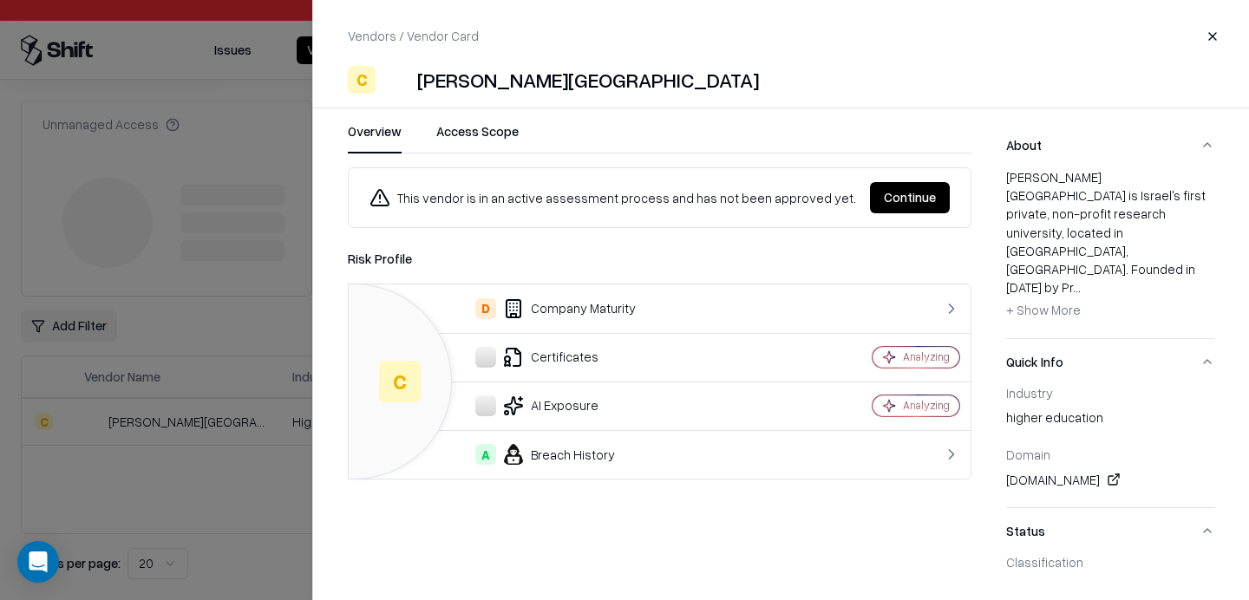
click at [926, 201] on button "Continue" at bounding box center [910, 197] width 80 height 31
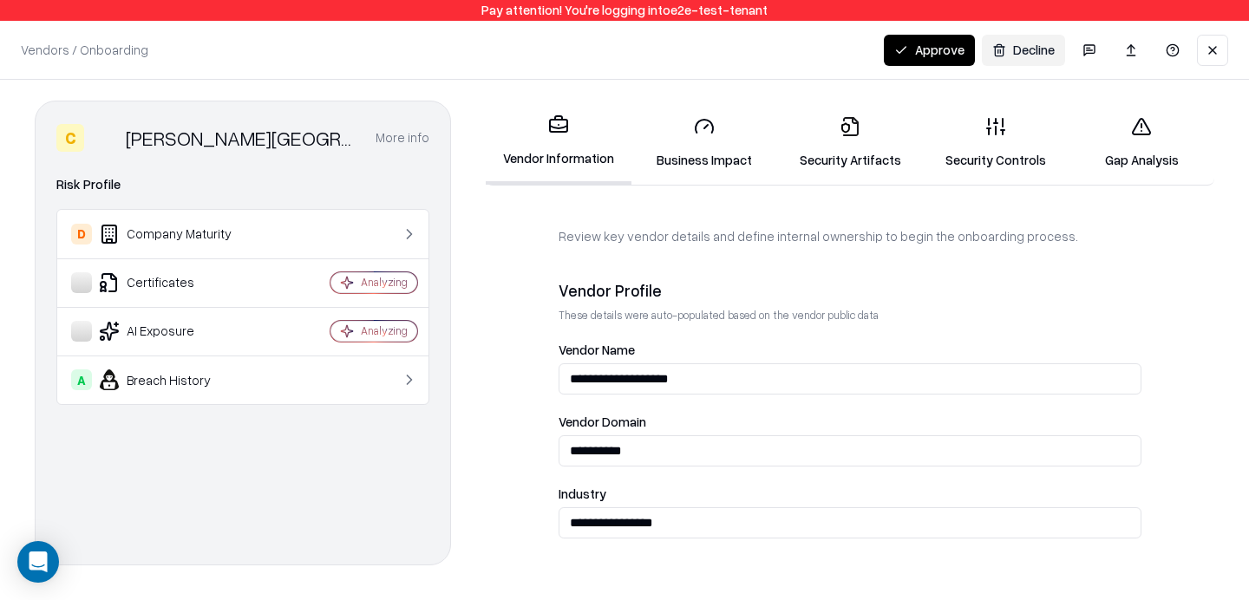
click at [843, 148] on link "Security Artifacts" at bounding box center [850, 142] width 146 height 81
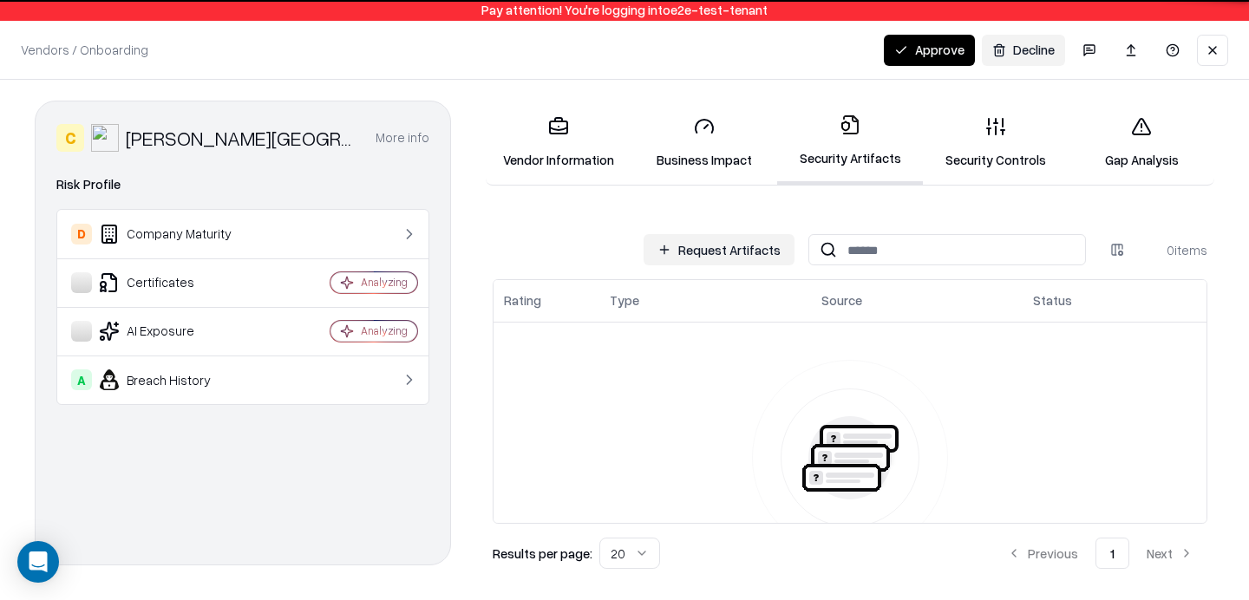
click at [752, 245] on button "Request Artifacts" at bounding box center [719, 249] width 151 height 31
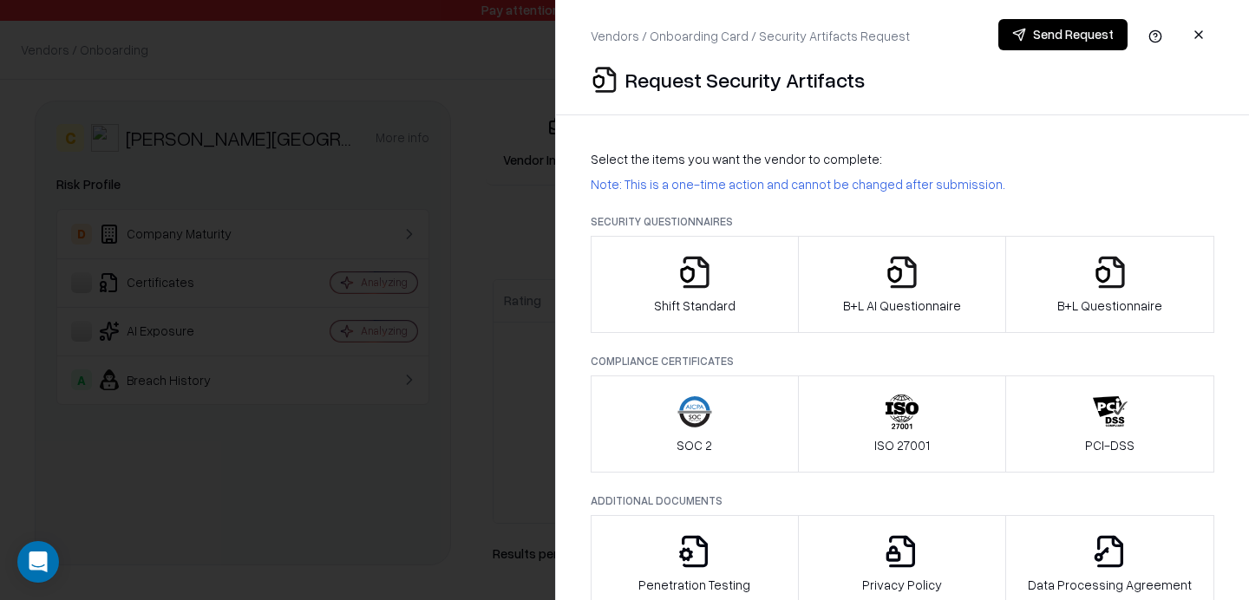
click at [476, 273] on div at bounding box center [624, 300] width 1249 height 600
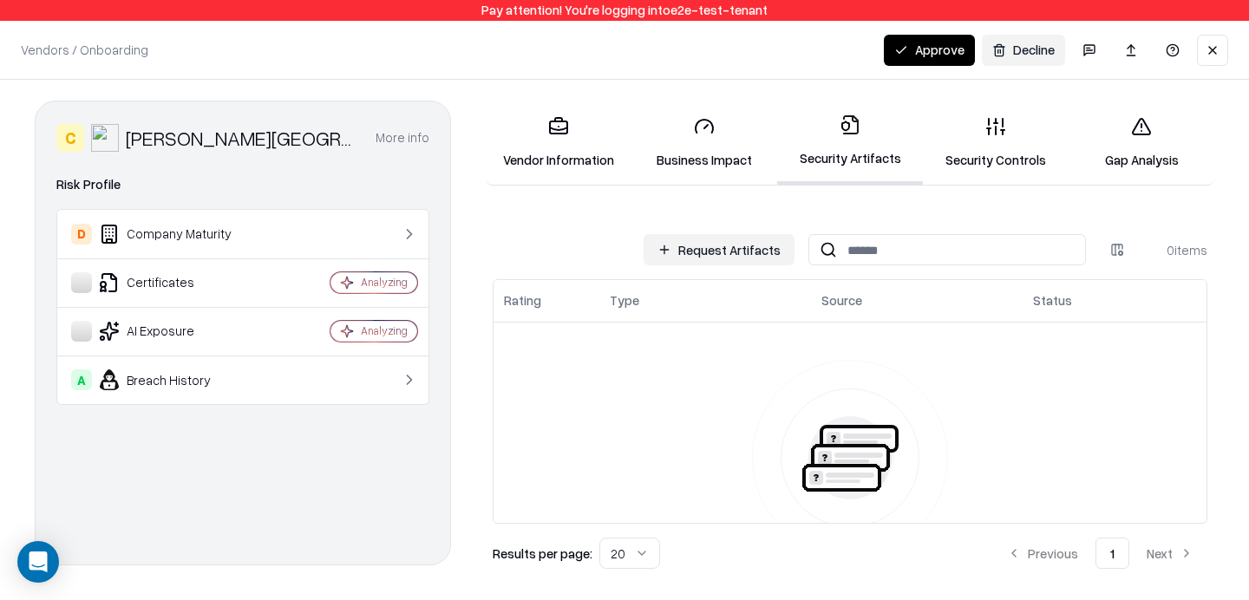
click at [1214, 48] on button at bounding box center [1212, 50] width 31 height 31
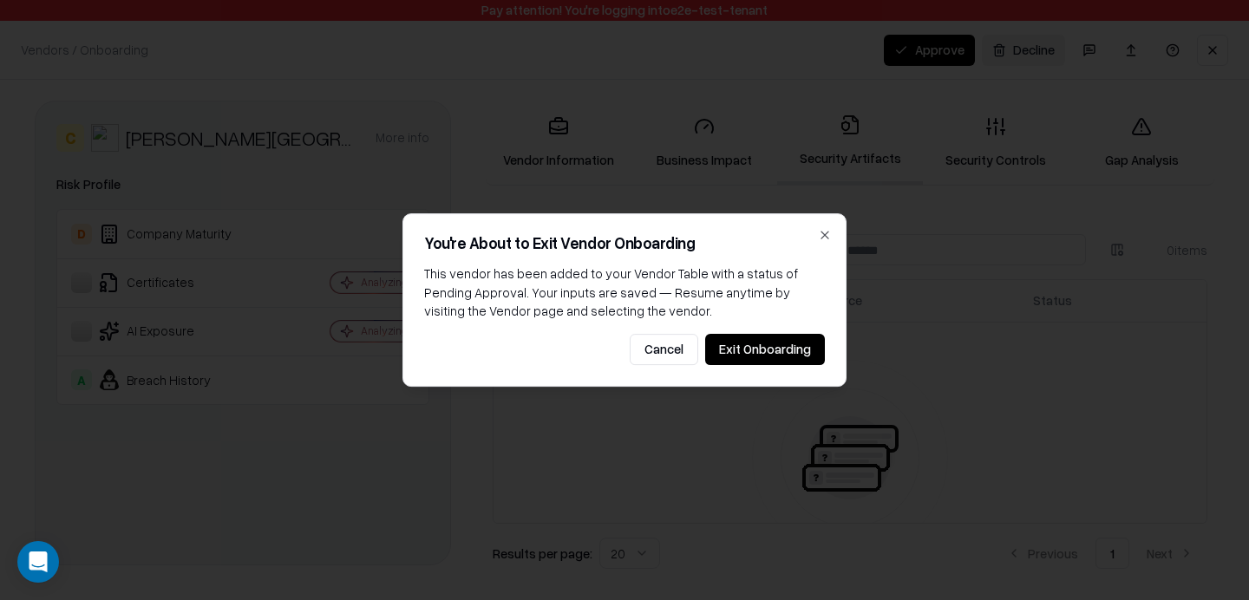
click at [753, 334] on button "Exit Onboarding" at bounding box center [765, 349] width 120 height 31
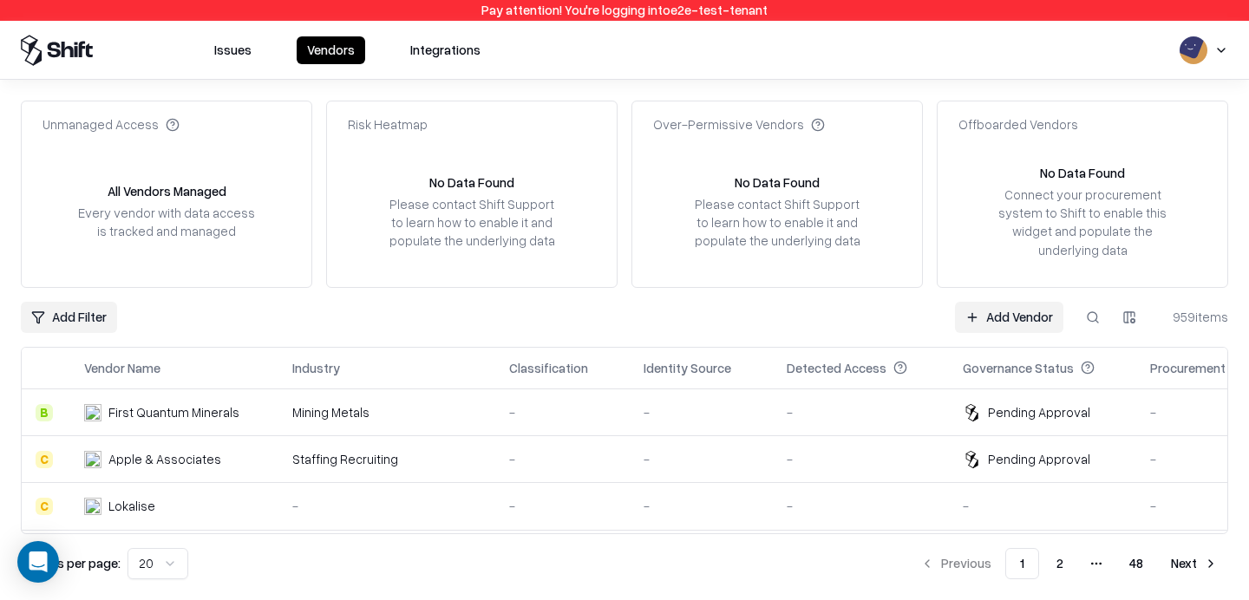
click at [1090, 321] on button at bounding box center [1092, 317] width 31 height 31
type input "********"
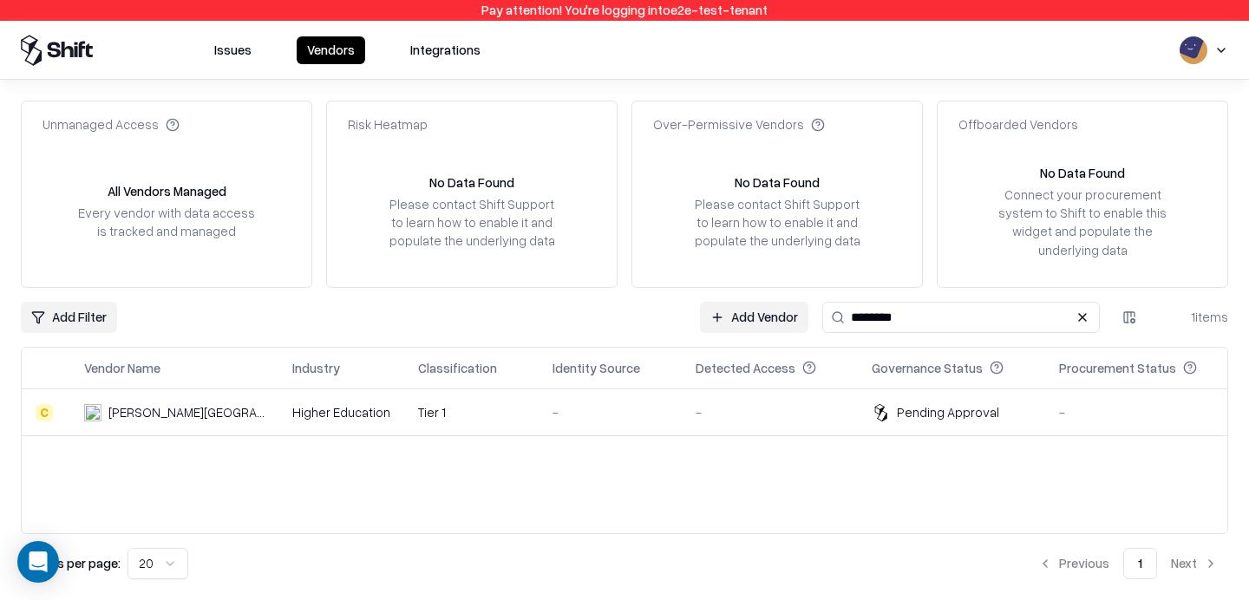
click at [539, 402] on td "-" at bounding box center [610, 412] width 143 height 47
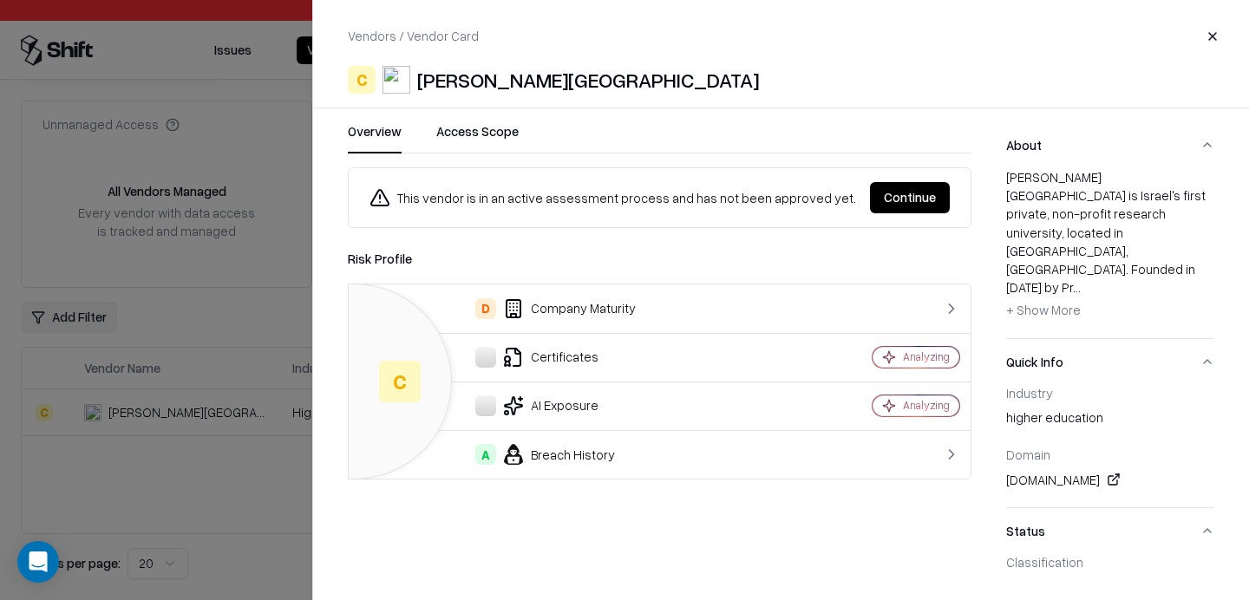
click at [905, 189] on button "Continue" at bounding box center [910, 197] width 80 height 31
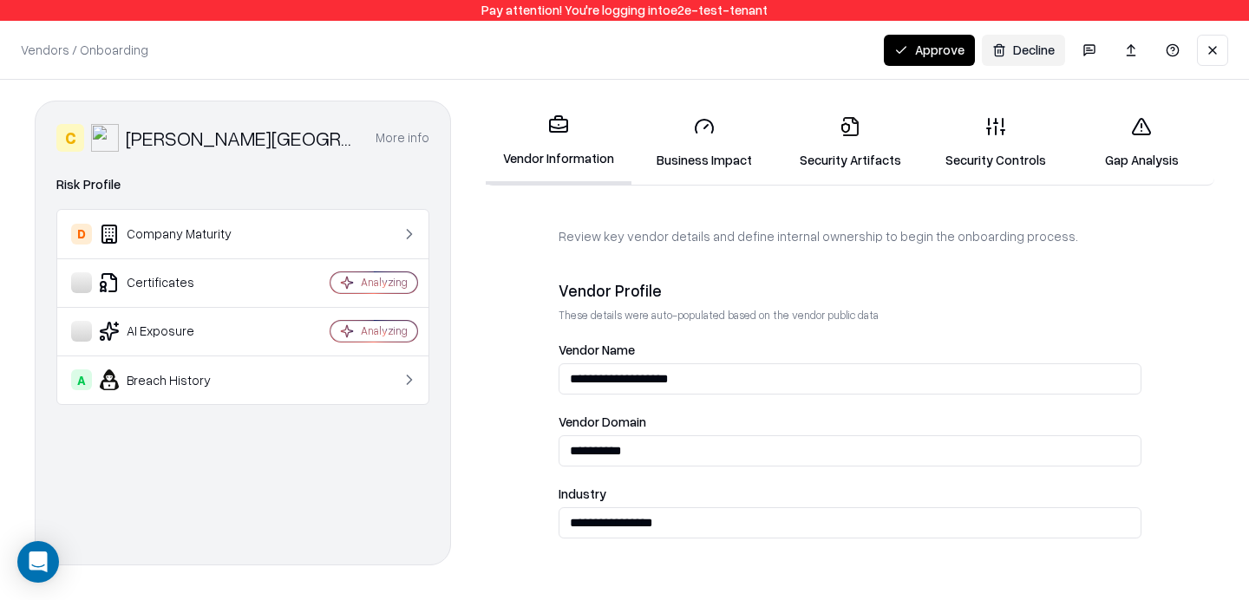
click at [953, 45] on button "Approve" at bounding box center [929, 50] width 91 height 31
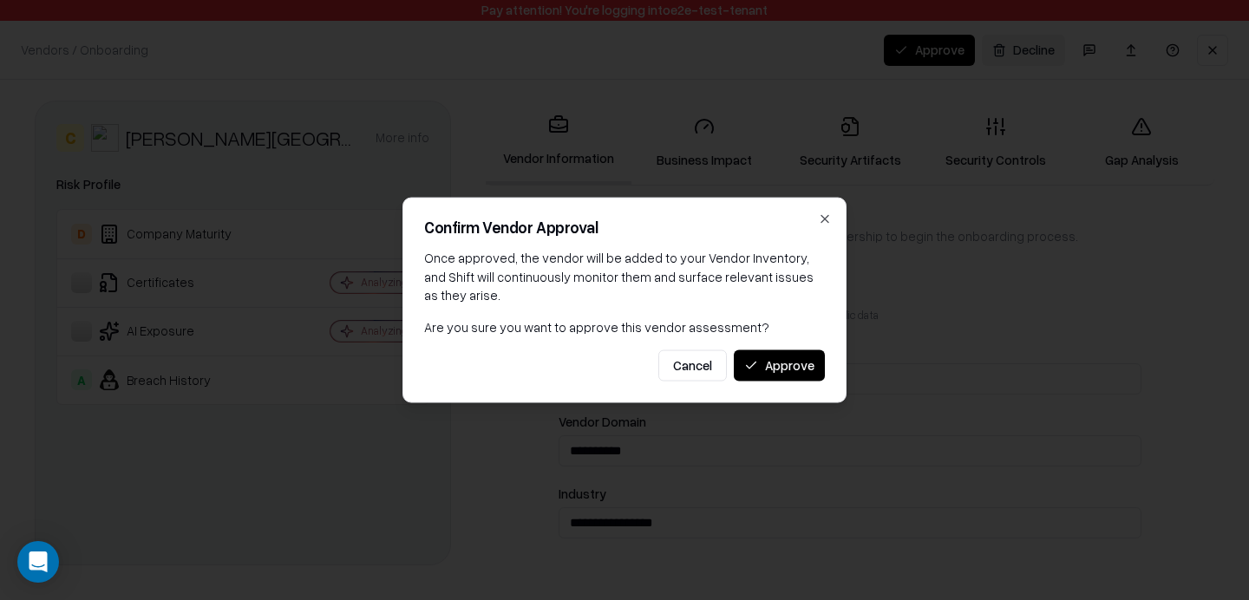
click at [770, 357] on button "Approve" at bounding box center [779, 365] width 91 height 31
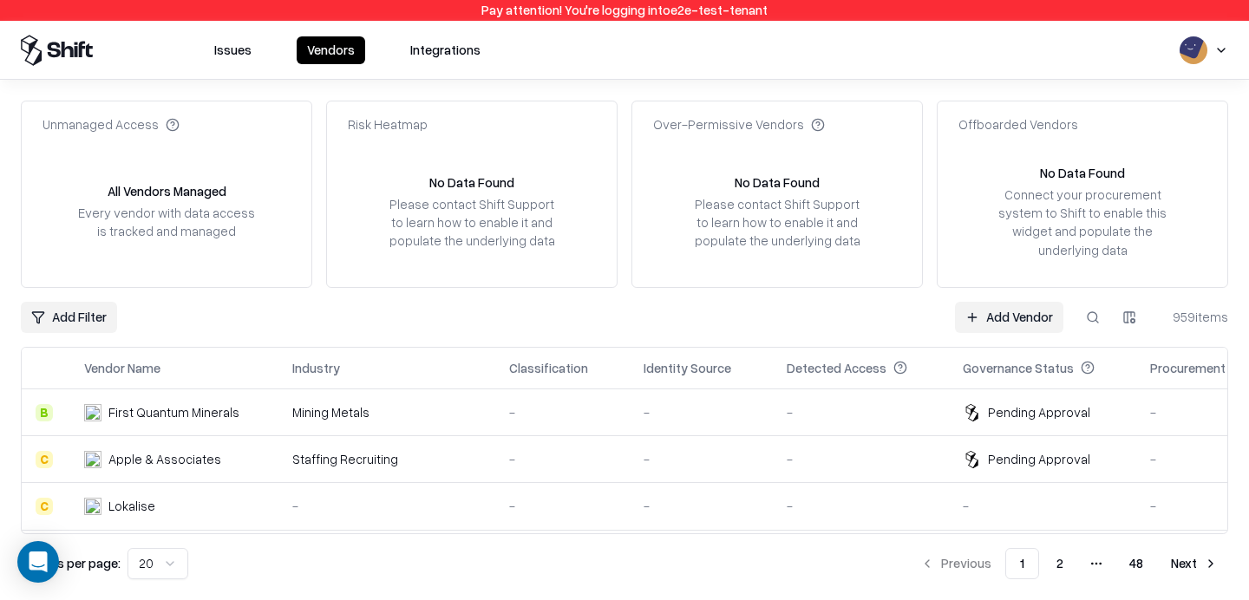
click at [1084, 314] on button at bounding box center [1092, 317] width 31 height 31
type input "********"
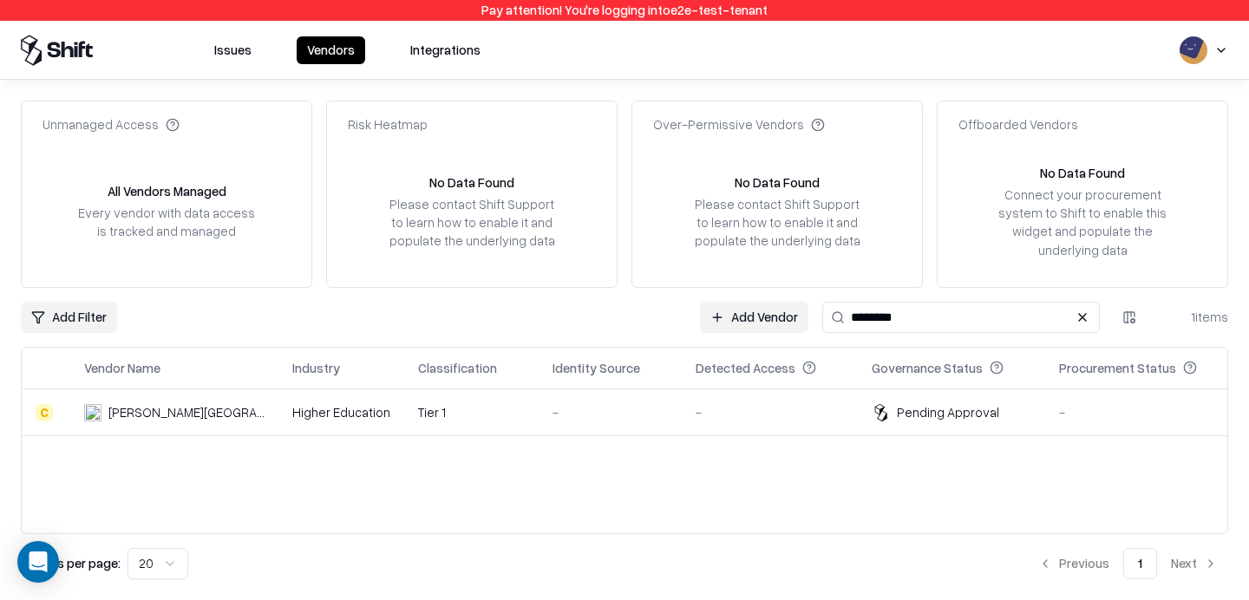
click at [696, 407] on div "-" at bounding box center [770, 412] width 148 height 18
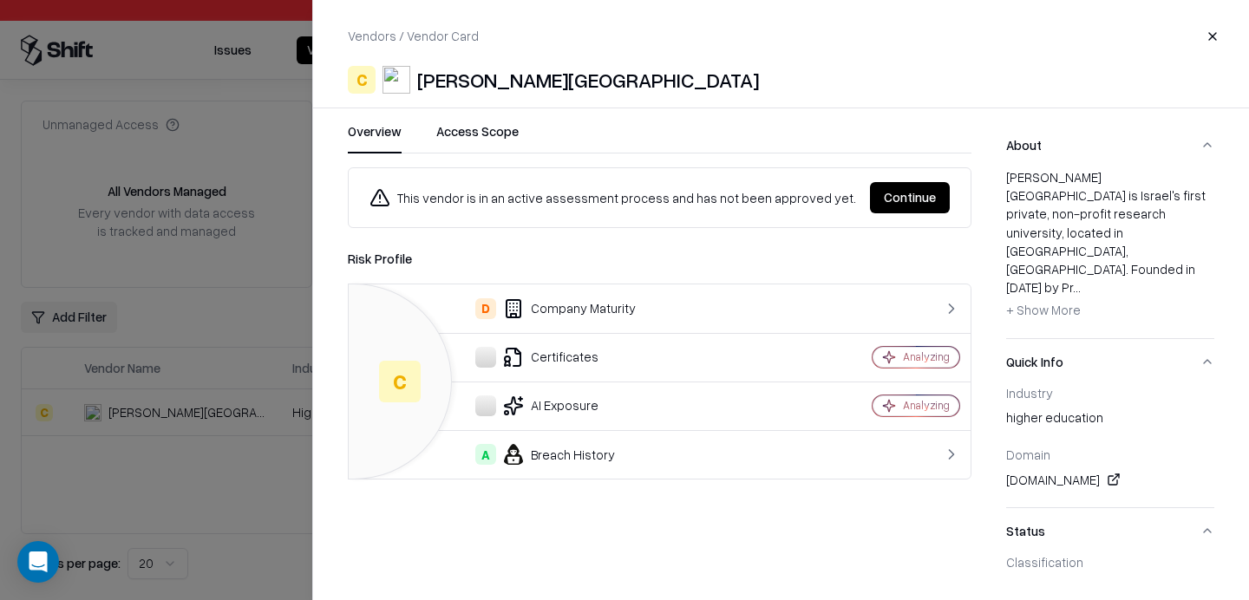
click at [914, 195] on button "Continue" at bounding box center [910, 197] width 80 height 31
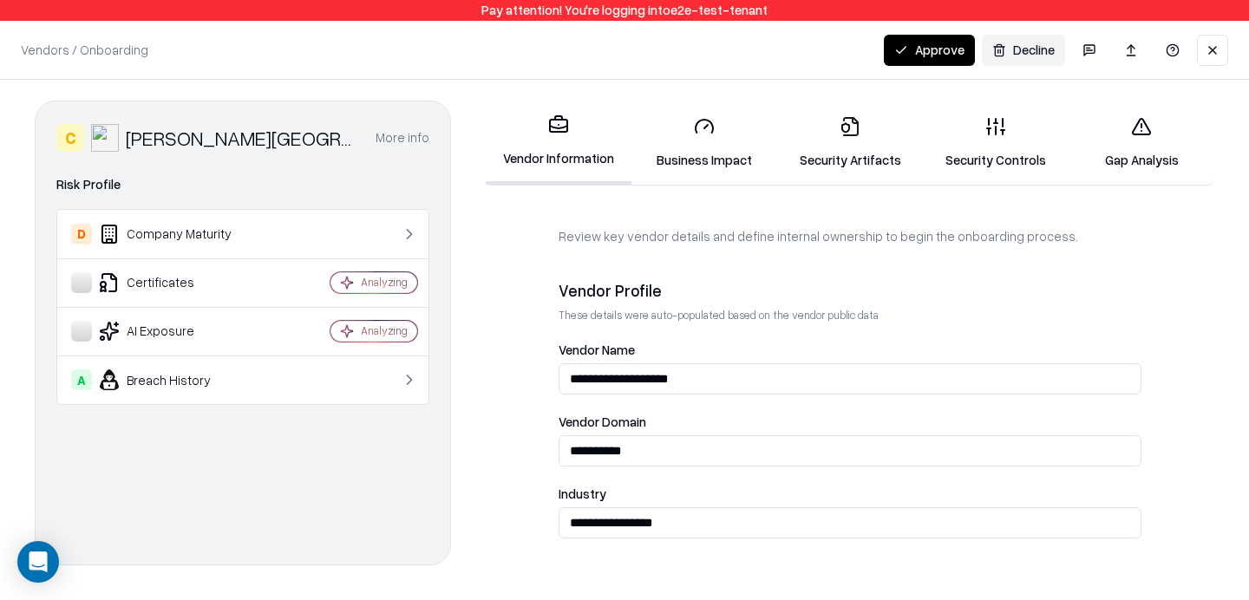
click at [915, 62] on button "Approve" at bounding box center [929, 50] width 91 height 31
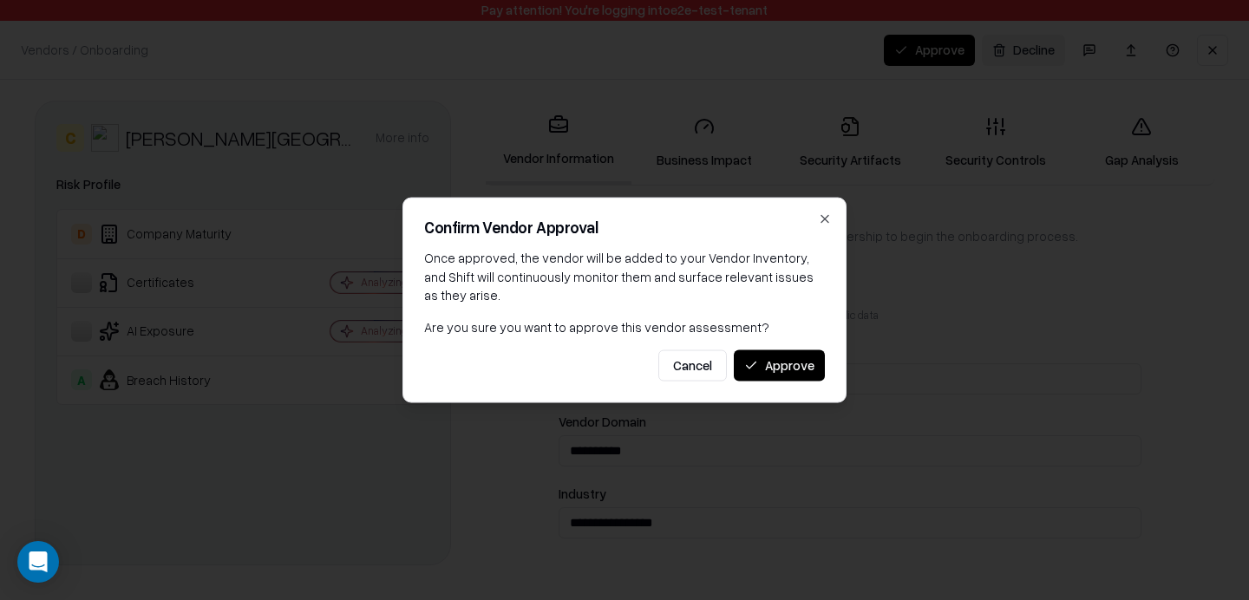
click at [777, 369] on button "Approve" at bounding box center [779, 365] width 91 height 31
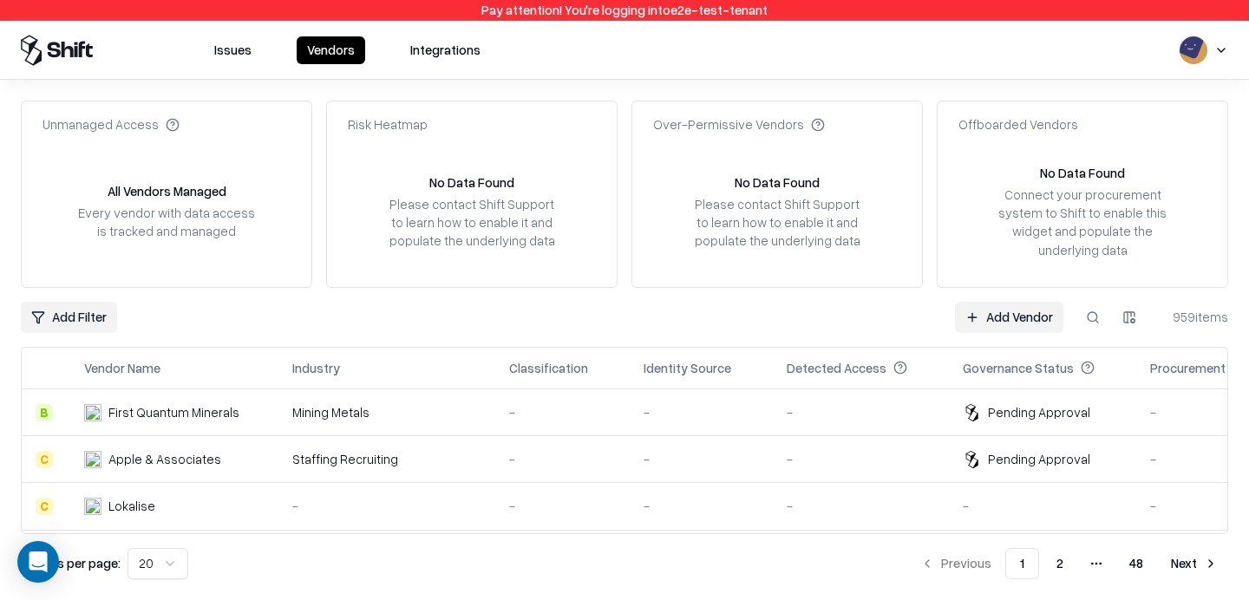
click at [223, 56] on button "Issues" at bounding box center [233, 50] width 58 height 28
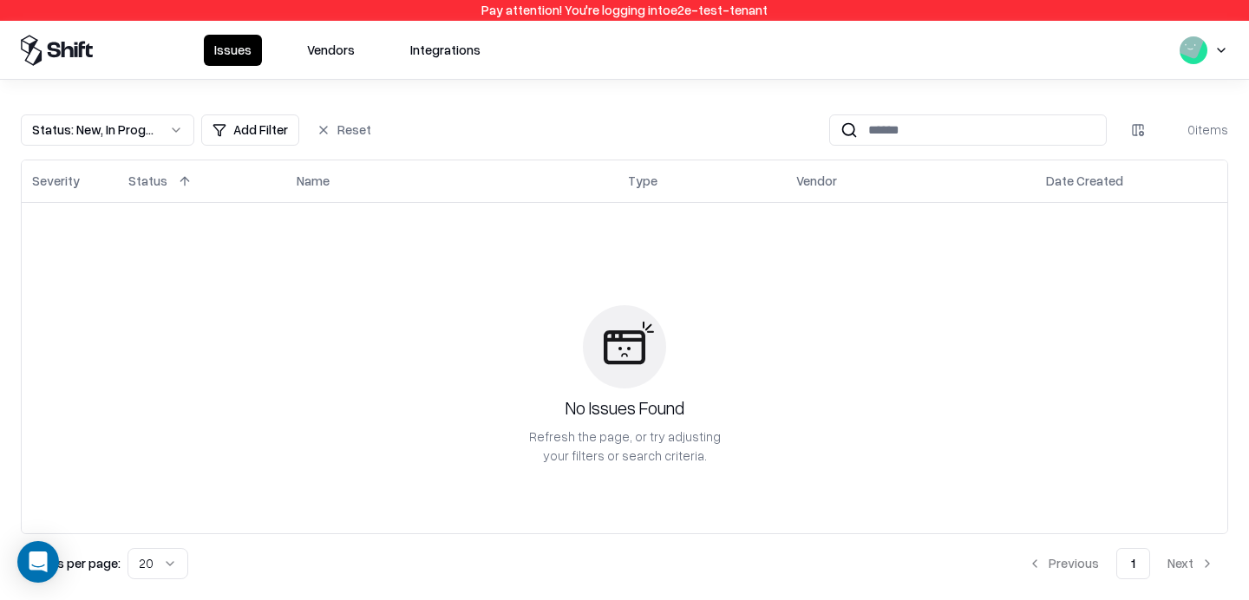
click at [299, 44] on button "Vendors" at bounding box center [331, 50] width 69 height 31
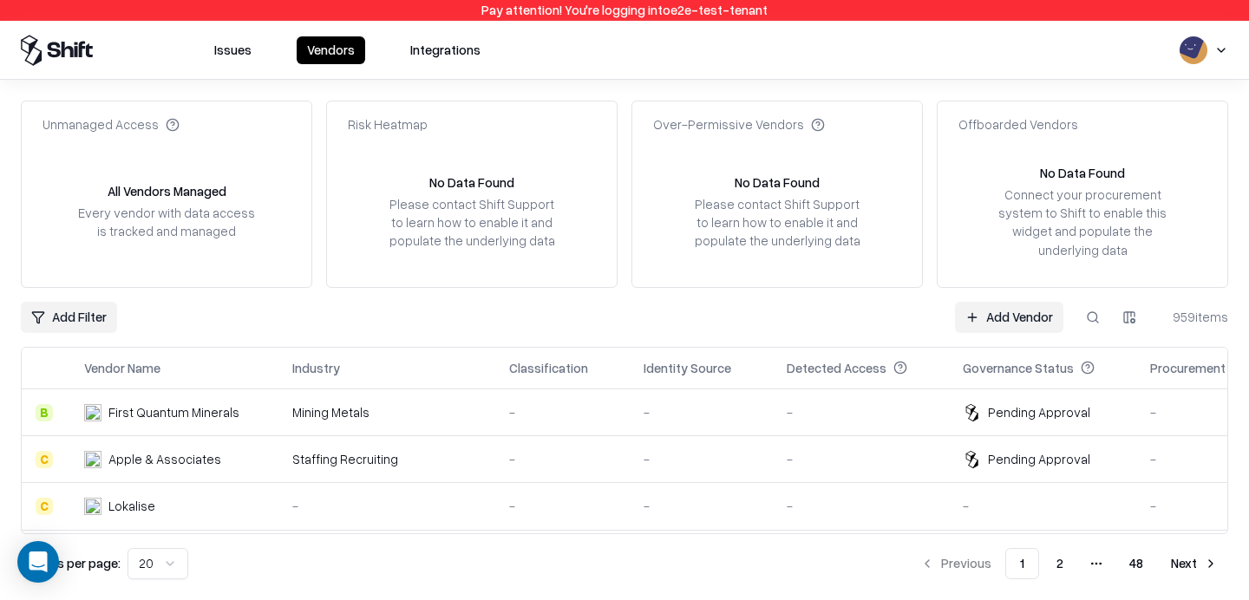
click at [990, 319] on link "Add Vendor" at bounding box center [1009, 317] width 108 height 31
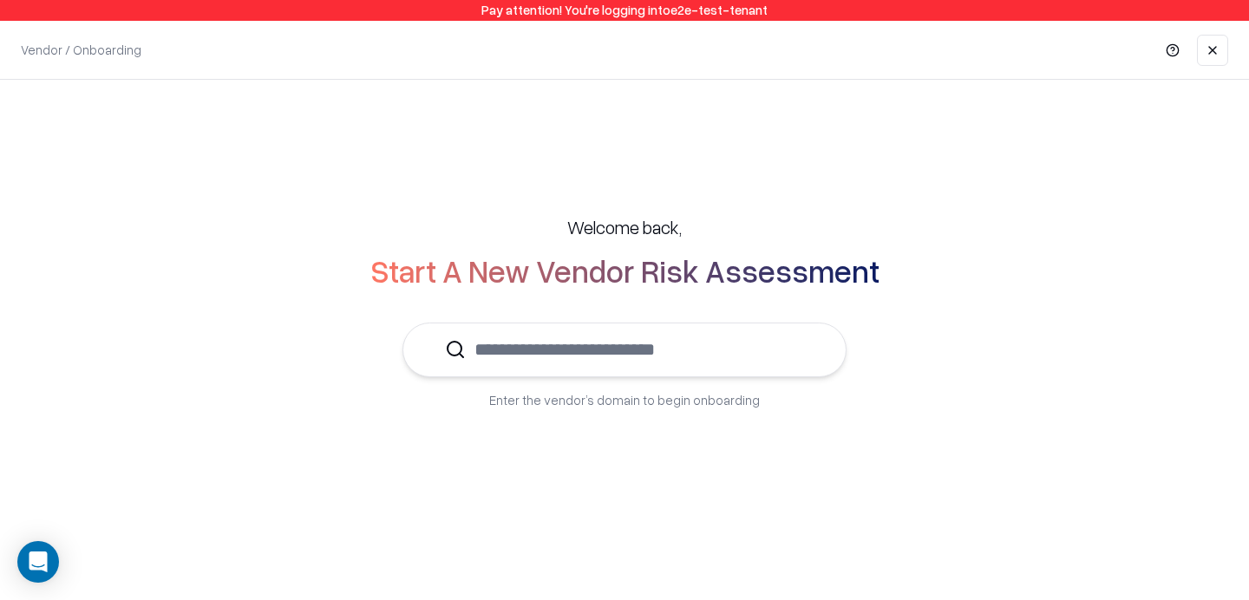
click at [1208, 54] on link at bounding box center [1212, 50] width 31 height 31
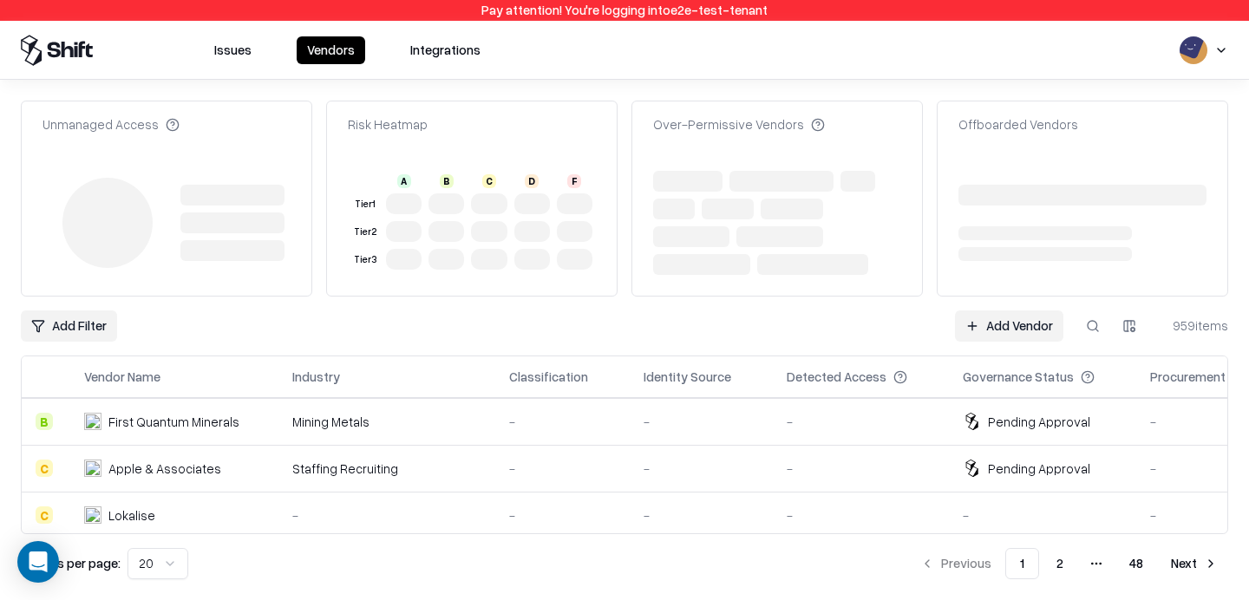
click at [852, 409] on td "-" at bounding box center [861, 421] width 176 height 47
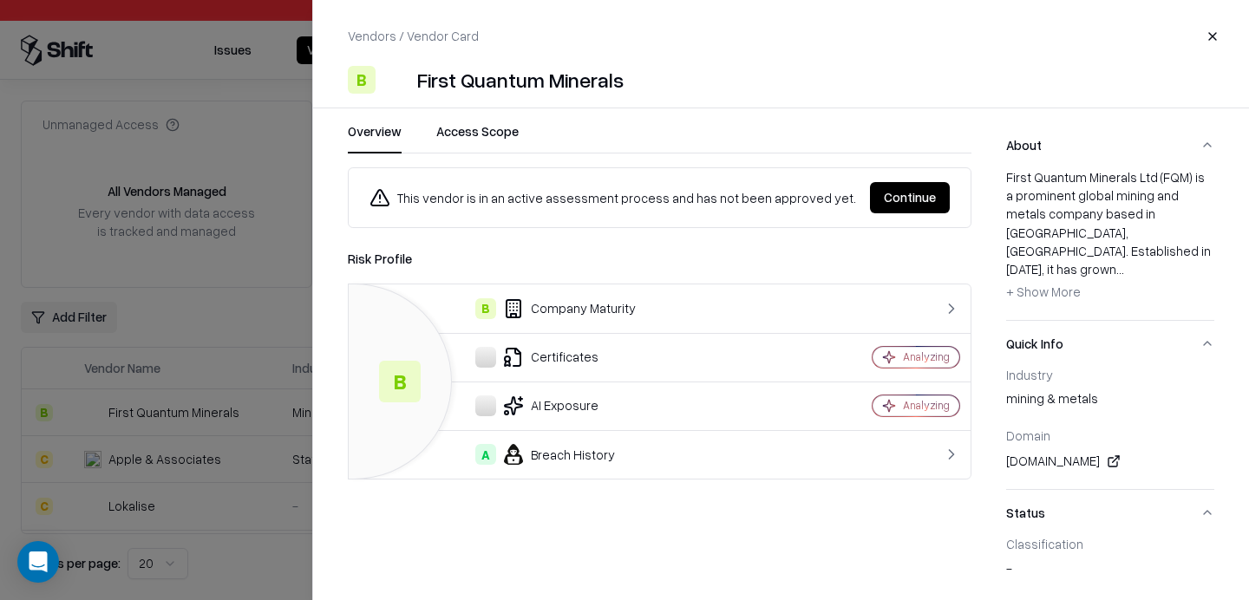
click at [900, 202] on button "Continue" at bounding box center [910, 197] width 80 height 31
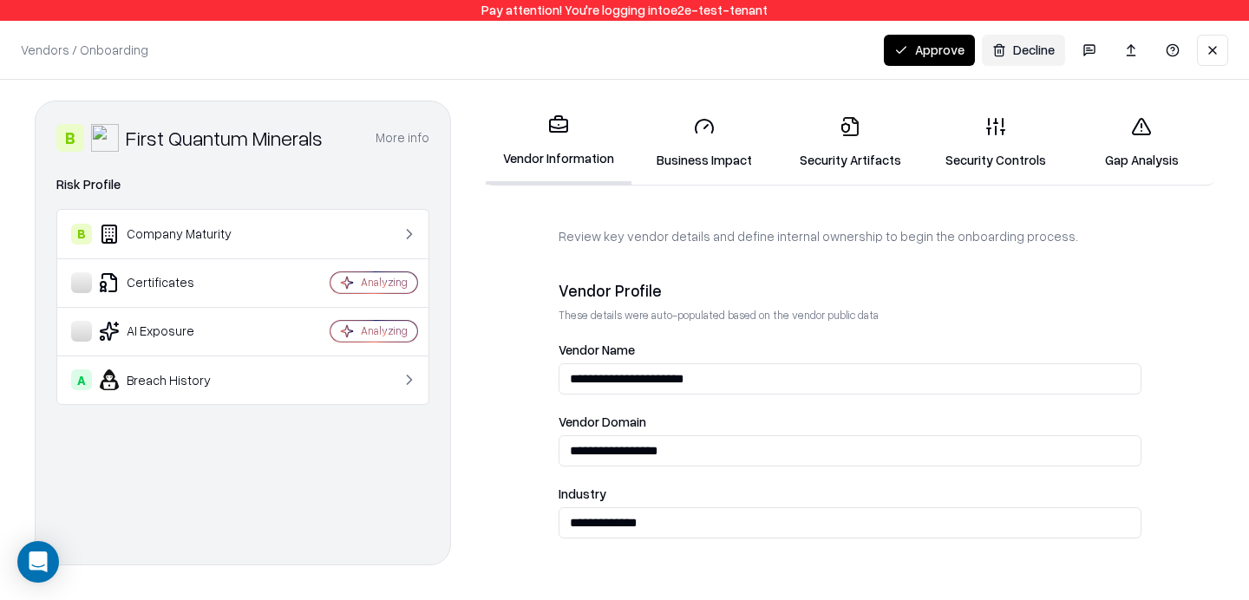
click at [847, 155] on link "Security Artifacts" at bounding box center [850, 142] width 146 height 81
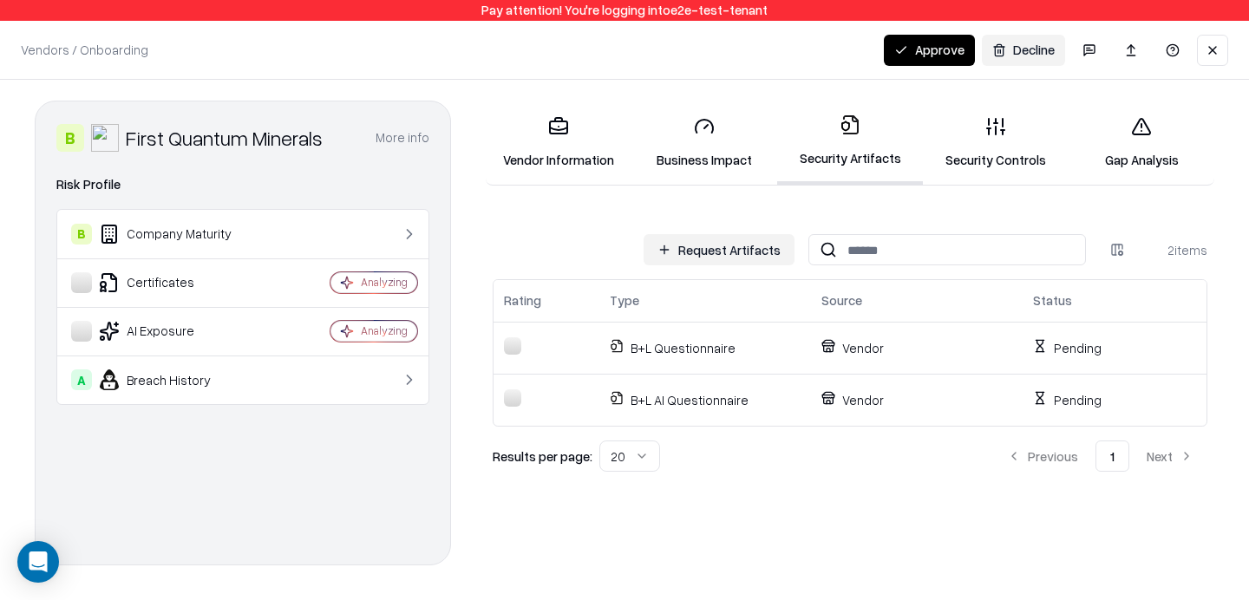
click at [732, 247] on button "Request Artifacts" at bounding box center [719, 249] width 151 height 31
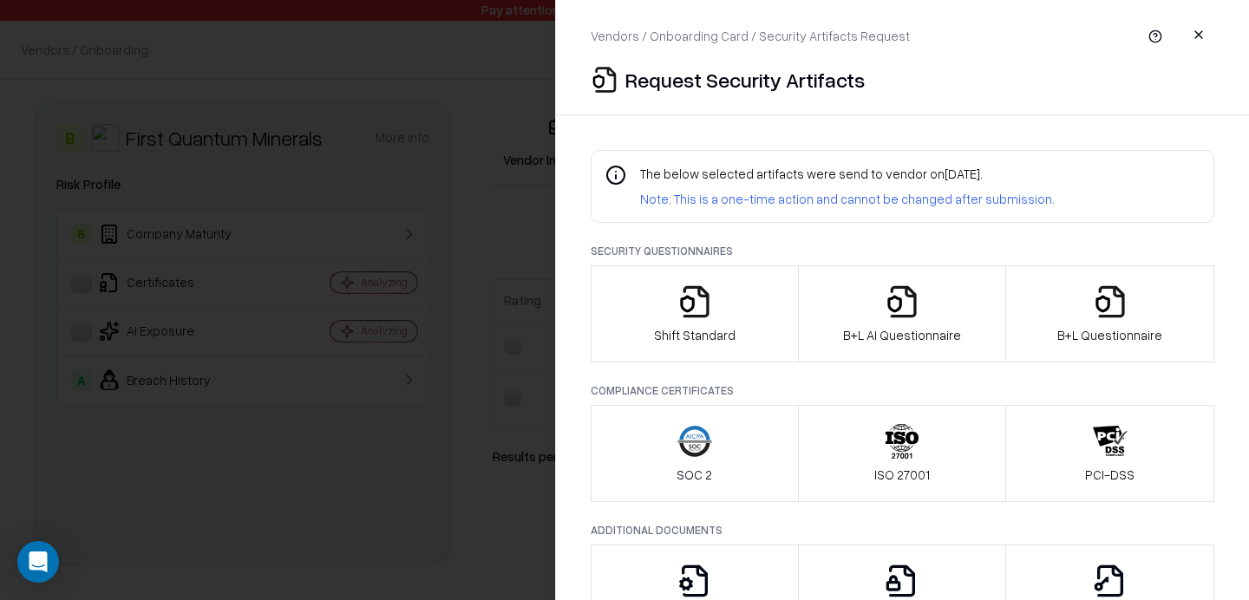
click at [1203, 46] on button "button" at bounding box center [1198, 34] width 31 height 31
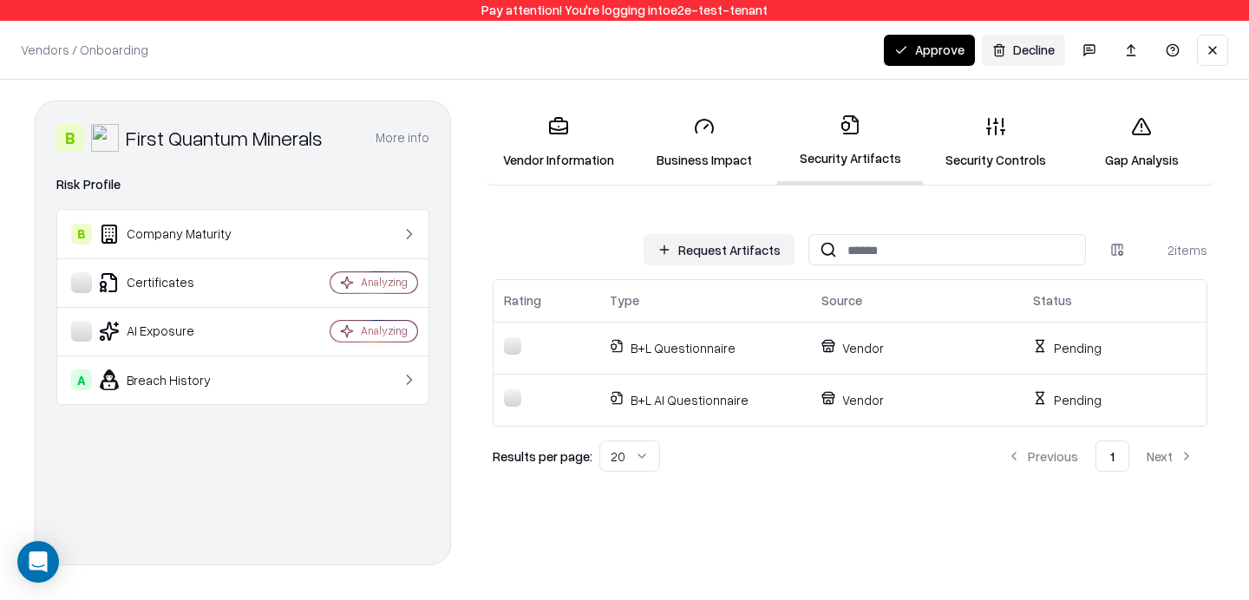
click at [551, 136] on icon at bounding box center [558, 126] width 21 height 21
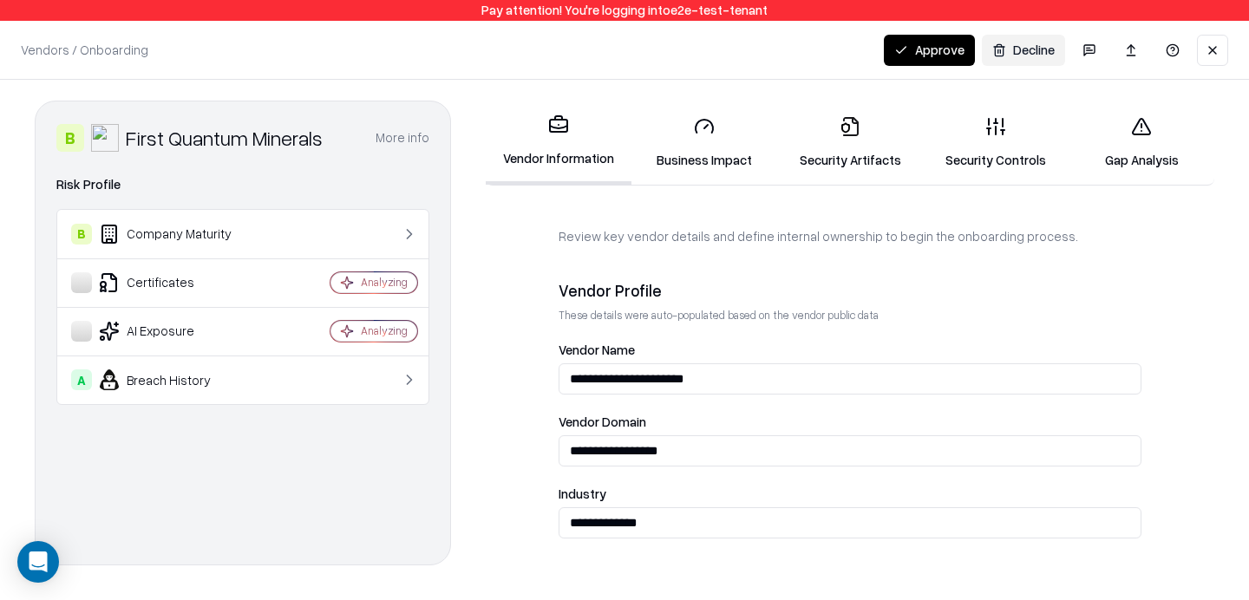
click at [696, 160] on link "Business Impact" at bounding box center [705, 142] width 146 height 81
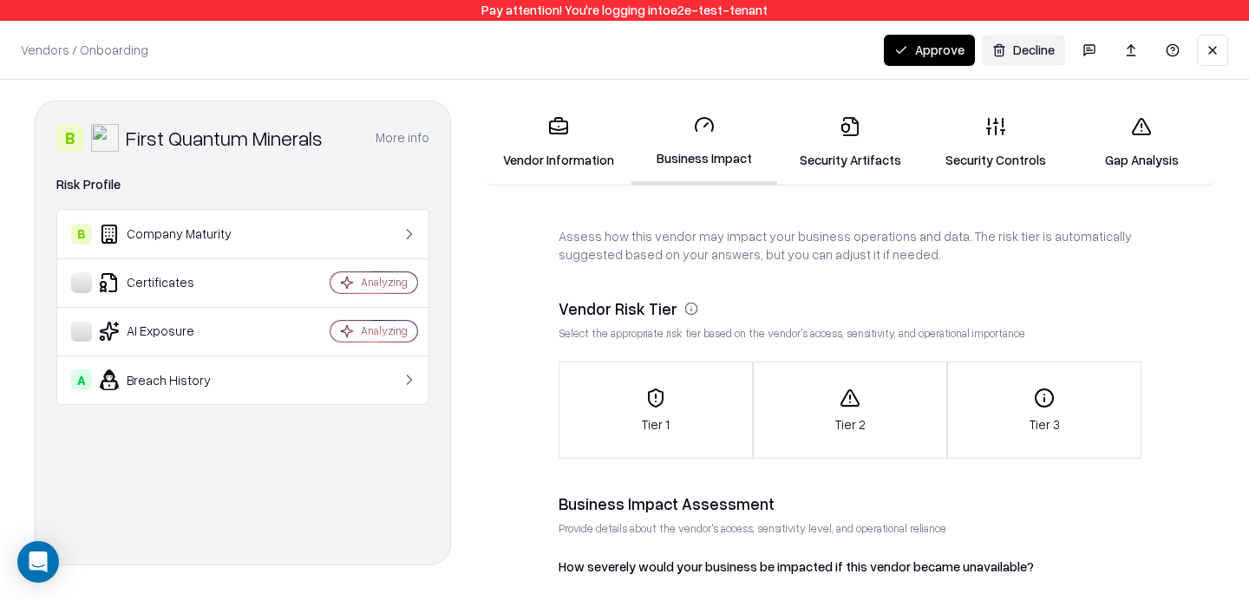
click at [835, 160] on link "Security Artifacts" at bounding box center [850, 142] width 146 height 81
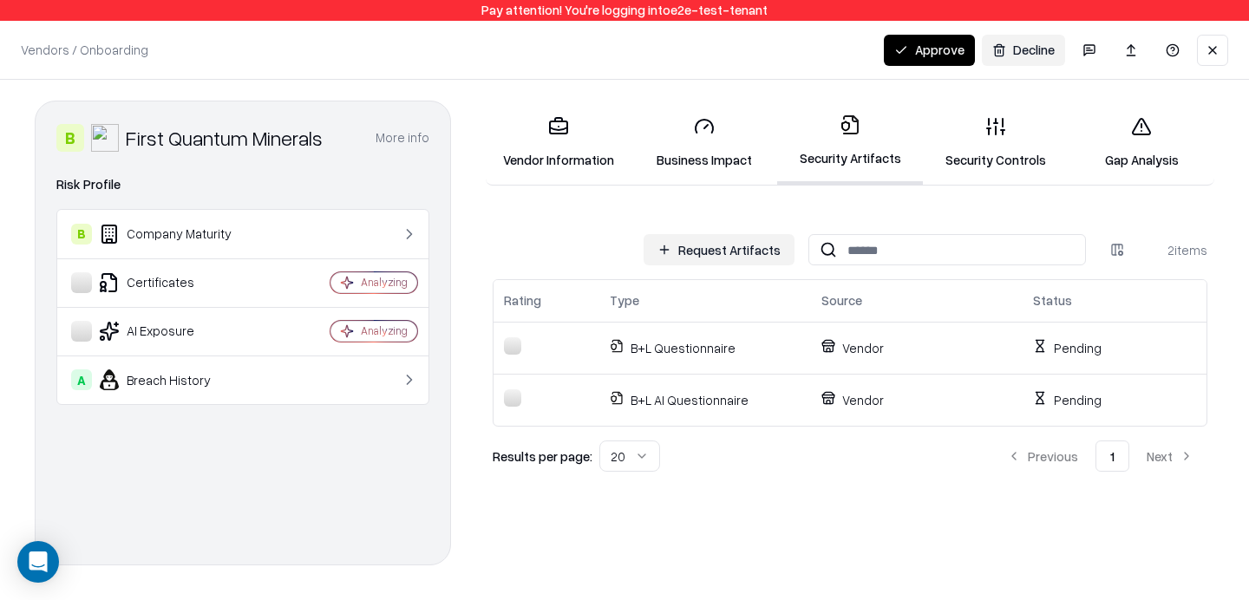
click at [722, 151] on link "Business Impact" at bounding box center [705, 142] width 146 height 81
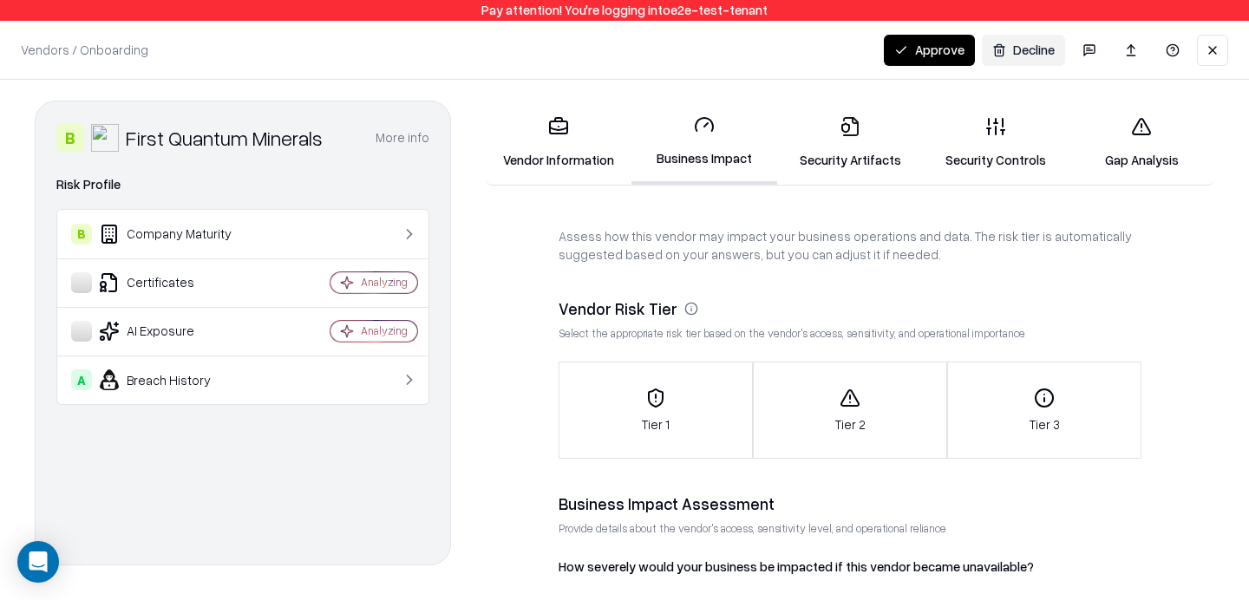
click at [848, 140] on link "Security Artifacts" at bounding box center [850, 142] width 146 height 81
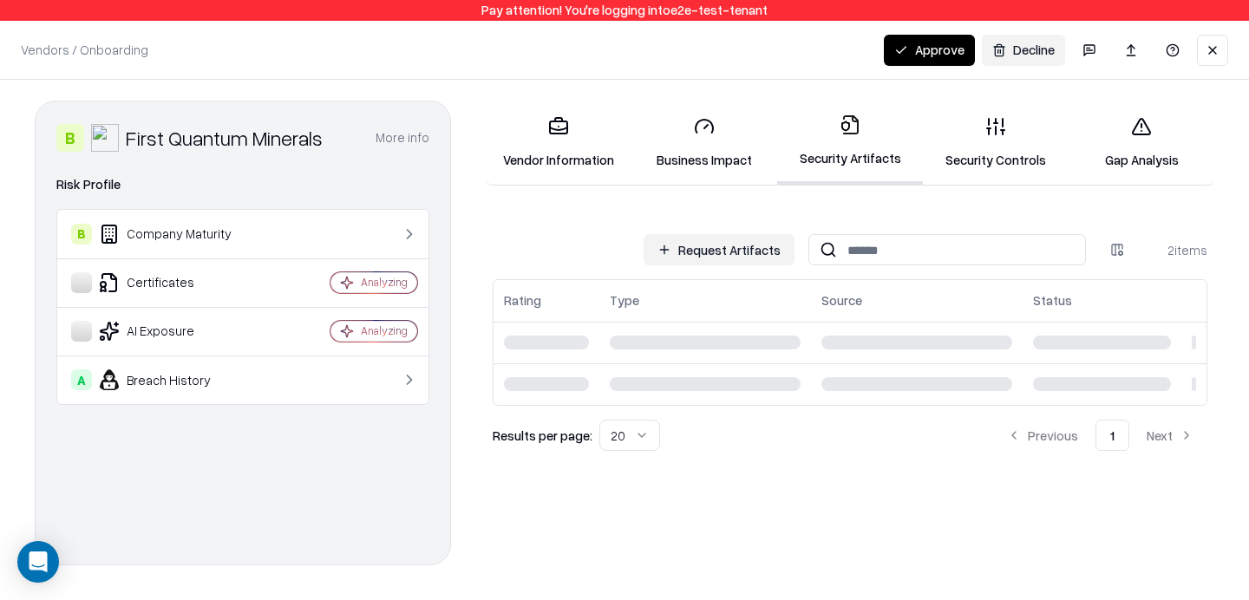
click at [715, 275] on div "Request Artifacts 2 items Rating Type Source Status Results per page: 20 Previo…" at bounding box center [850, 342] width 715 height 217
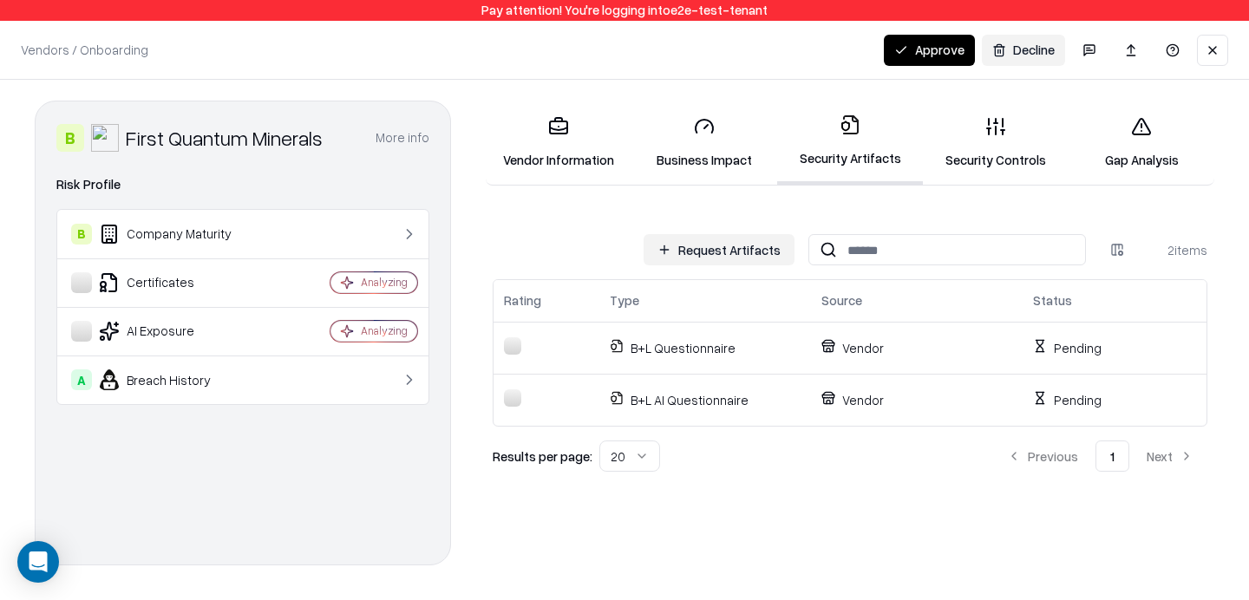
click at [728, 251] on button "Request Artifacts" at bounding box center [719, 249] width 151 height 31
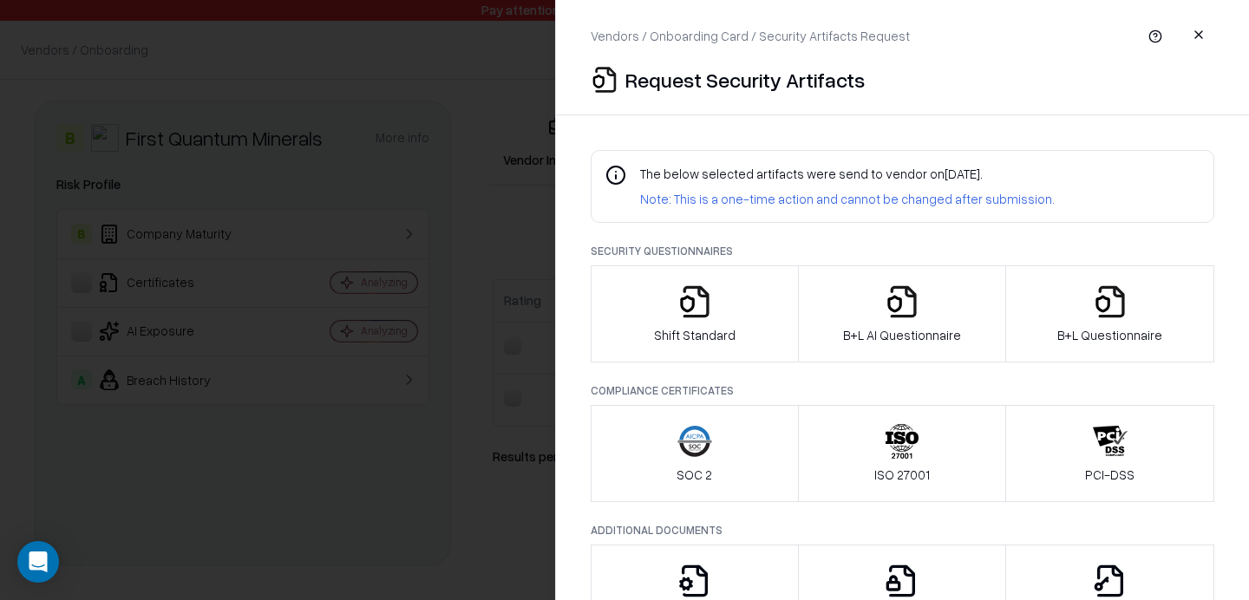
click at [534, 226] on div at bounding box center [624, 300] width 1249 height 600
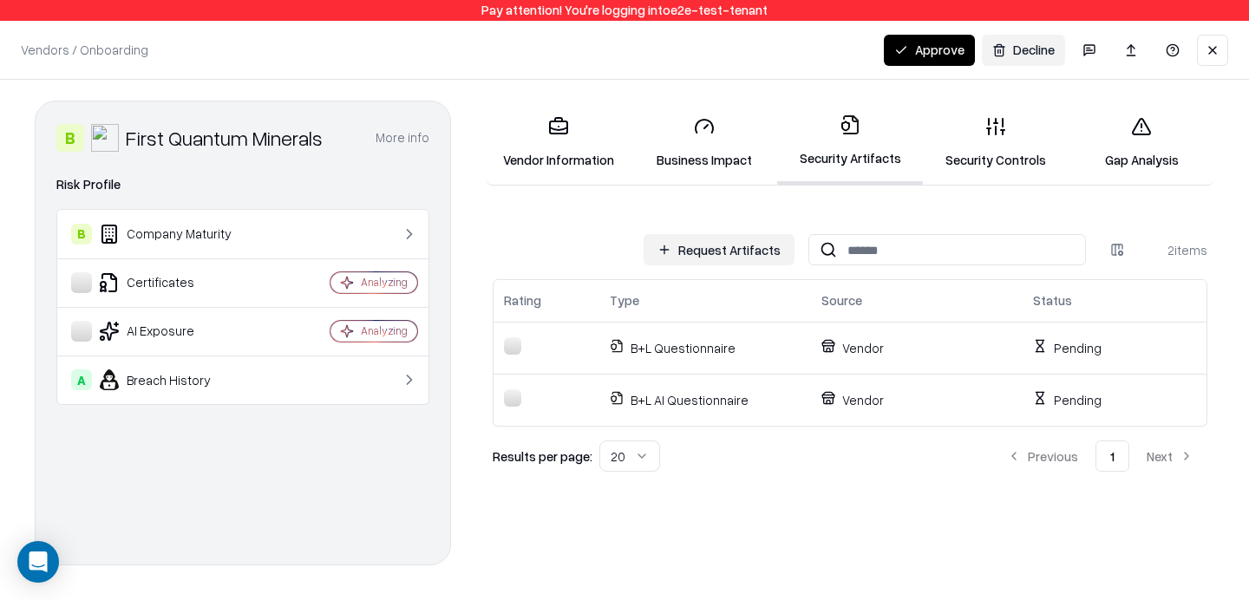
click at [845, 138] on link "Security Artifacts" at bounding box center [850, 143] width 146 height 84
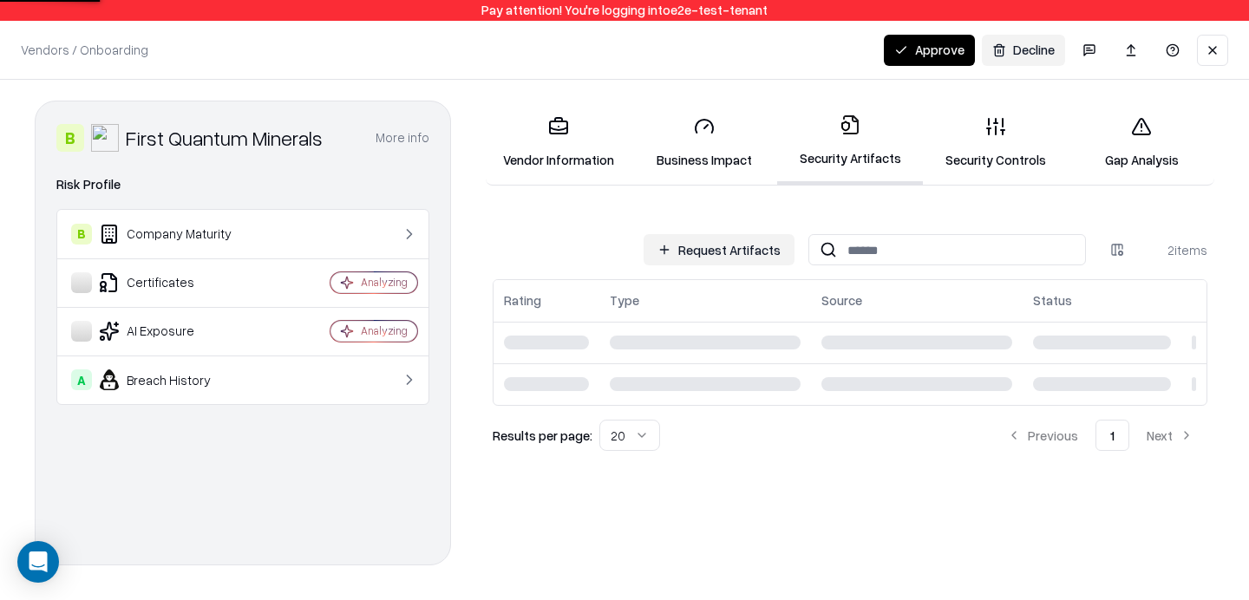
click at [712, 228] on div "Request Artifacts 2 items Rating Type Source Status Results per page: 20 Previo…" at bounding box center [850, 339] width 729 height 224
click at [697, 243] on button "Request Artifacts" at bounding box center [719, 249] width 151 height 31
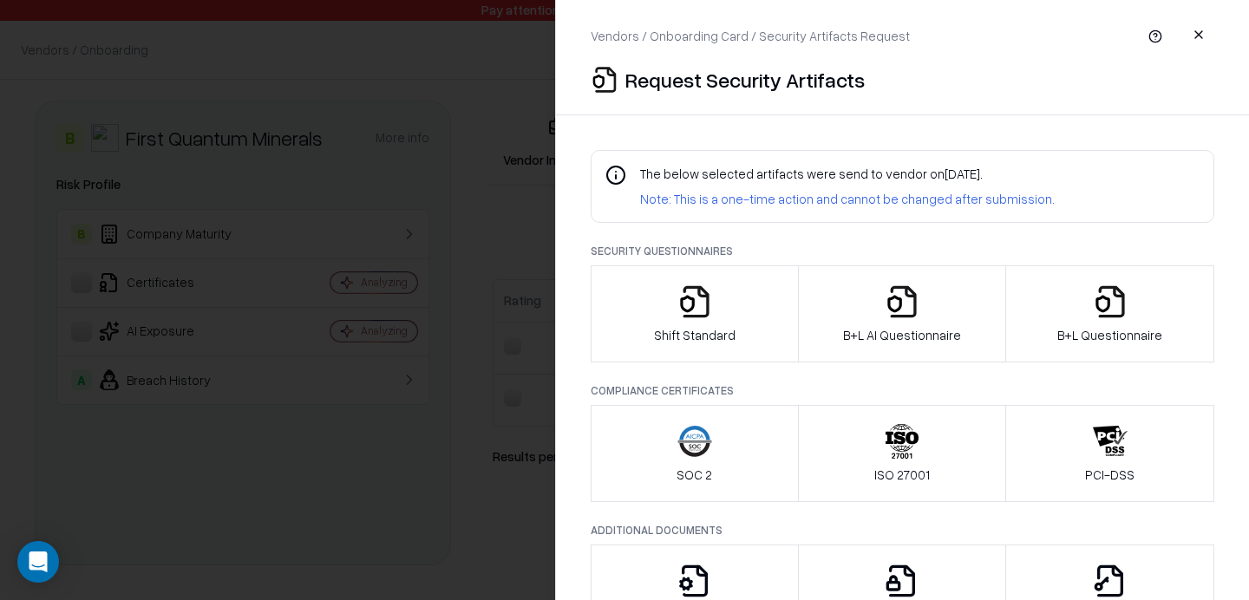
click at [1195, 41] on button "button" at bounding box center [1198, 34] width 31 height 31
